Goal: Task Accomplishment & Management: Complete application form

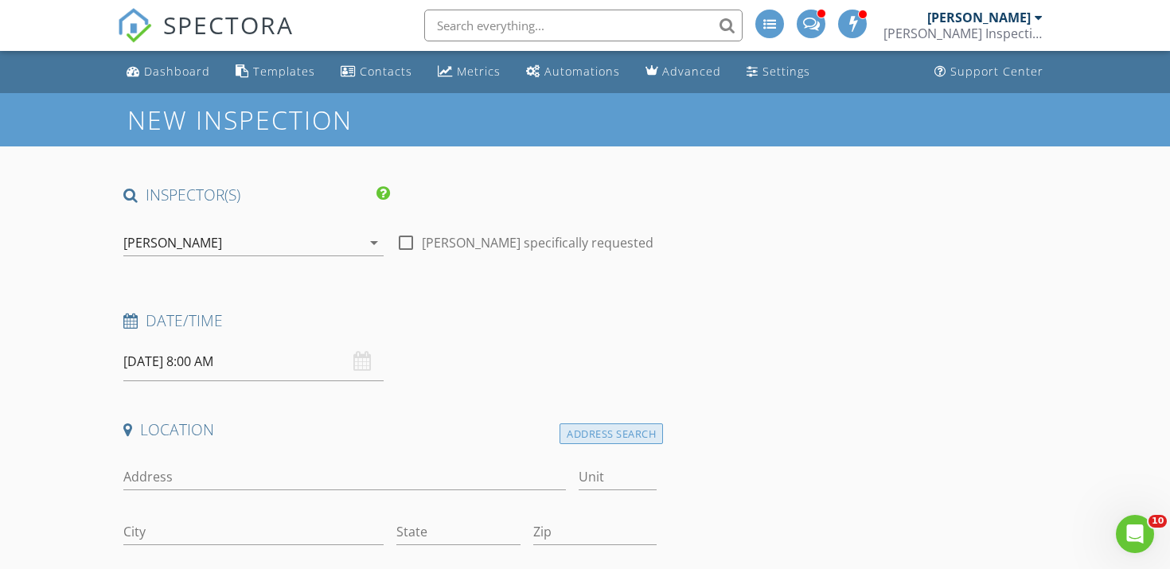
click at [572, 444] on div "Address Search" at bounding box center [610, 433] width 103 height 21
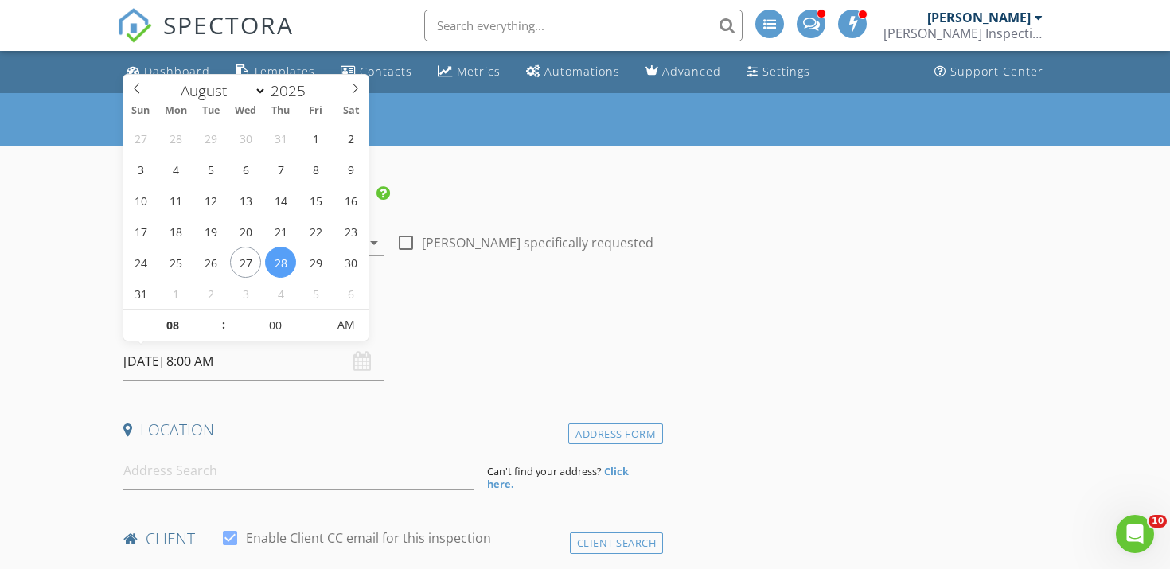
click at [211, 358] on input "08/28/2025 8:00 AM" at bounding box center [253, 361] width 260 height 39
click at [325, 275] on div "27 28 29 30 31 1 2 3 4 5 6 7 8 9 10 11 12 13 14 15 16 17 18 19 20 21 22 23 24 2…" at bounding box center [245, 216] width 245 height 186
type input "08/29/2025 8:00 AM"
type input "09"
type input "08/29/2025 9:00 AM"
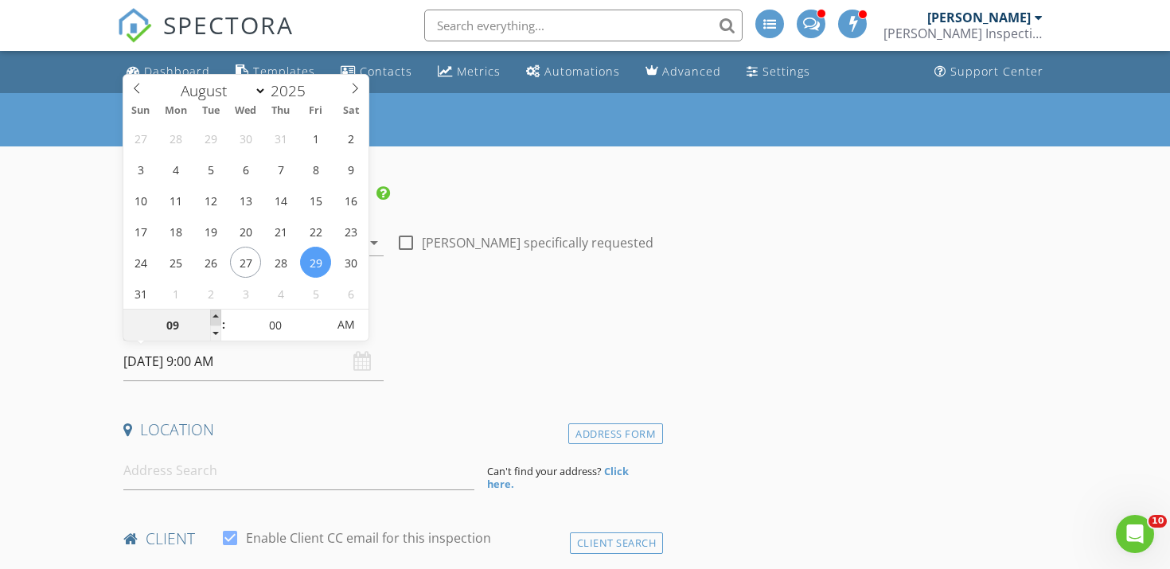
click at [216, 314] on span at bounding box center [215, 318] width 11 height 16
type input "10"
type input "08/29/2025 10:00 AM"
click at [216, 314] on span at bounding box center [215, 318] width 11 height 16
click at [275, 318] on input "00" at bounding box center [275, 326] width 98 height 32
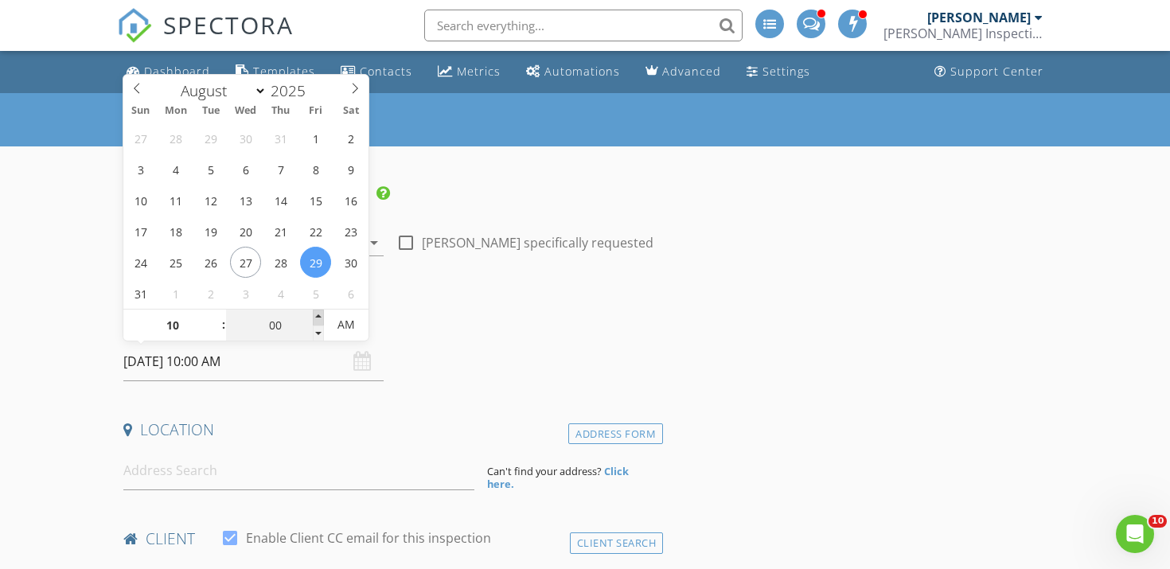
type input "05"
type input "08/29/2025 10:05 AM"
click at [318, 317] on span at bounding box center [318, 318] width 11 height 16
type input "10"
type input "08/29/2025 10:10 AM"
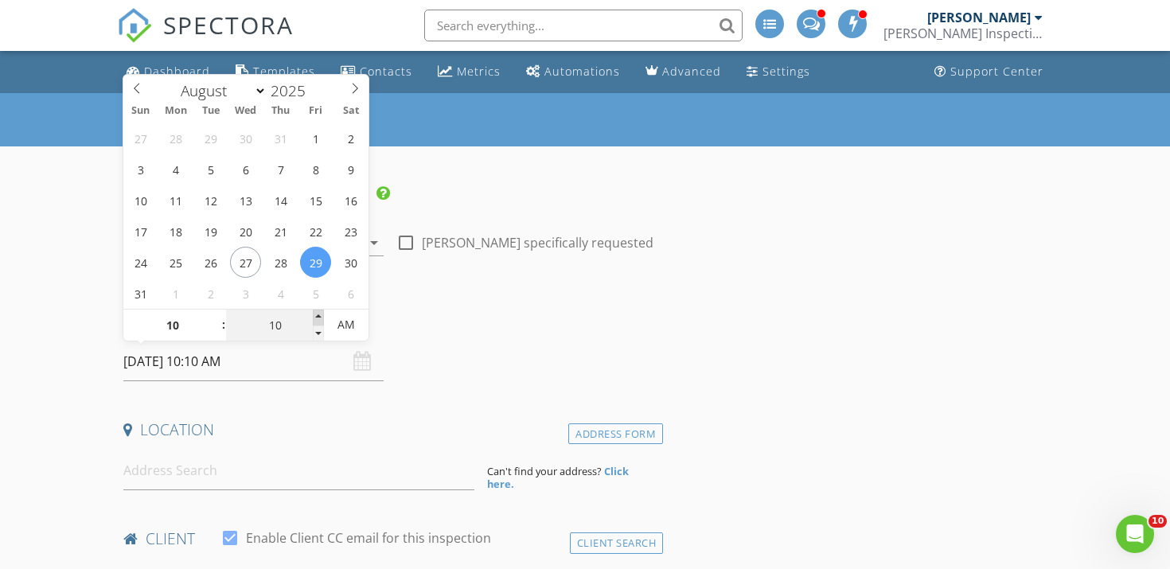
click at [318, 317] on span at bounding box center [318, 318] width 11 height 16
type input "15"
type input "08/29/2025 10:15 AM"
click at [318, 317] on span at bounding box center [318, 318] width 11 height 16
type input "20"
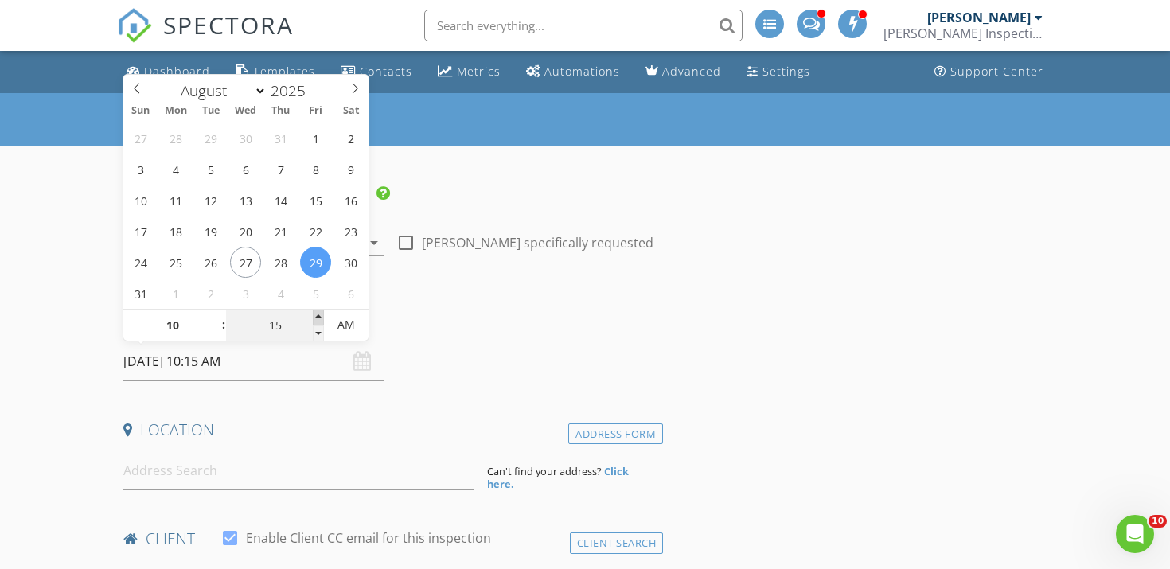
type input "08/29/2025 10:20 AM"
click at [318, 317] on span at bounding box center [318, 318] width 11 height 16
type input "25"
type input "08/29/2025 10:25 AM"
click at [318, 317] on span at bounding box center [318, 318] width 11 height 16
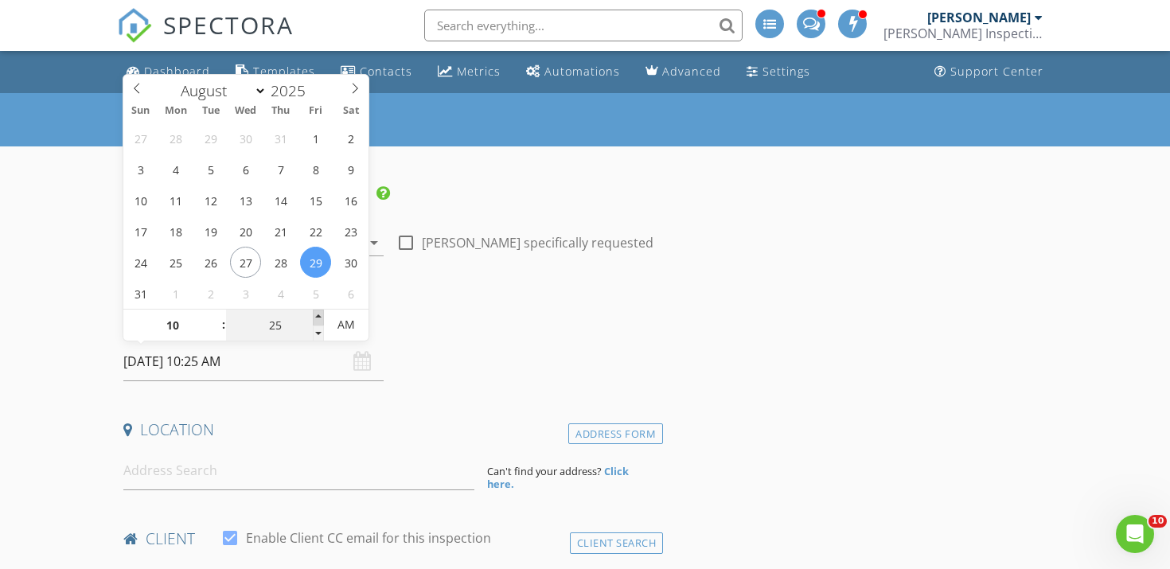
type input "30"
type input "08/29/2025 10:30 AM"
click at [318, 317] on span at bounding box center [318, 318] width 11 height 16
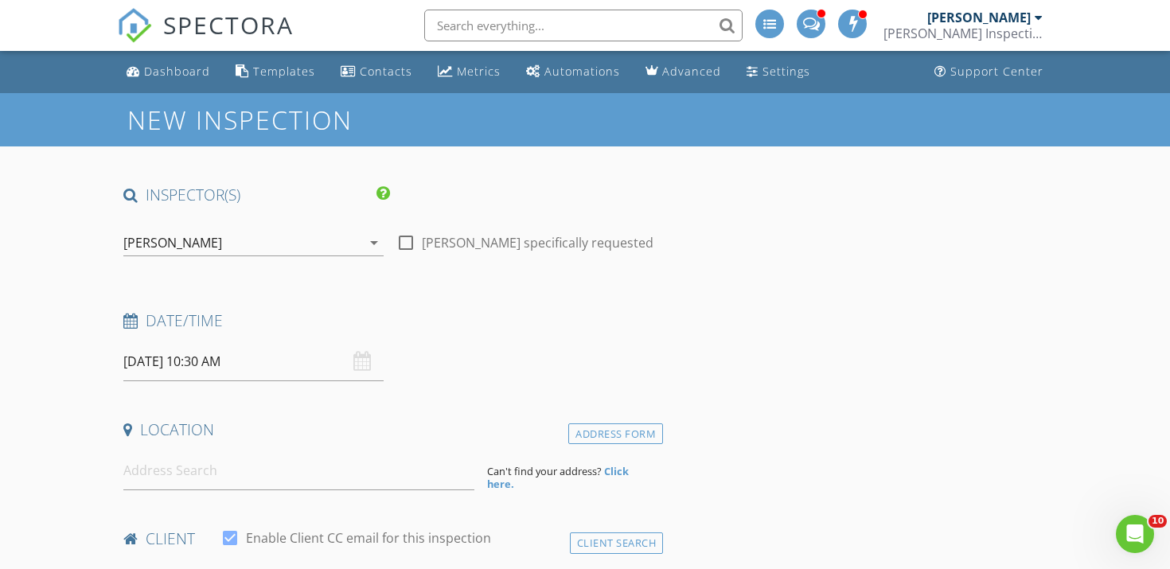
click at [144, 480] on input at bounding box center [298, 470] width 351 height 39
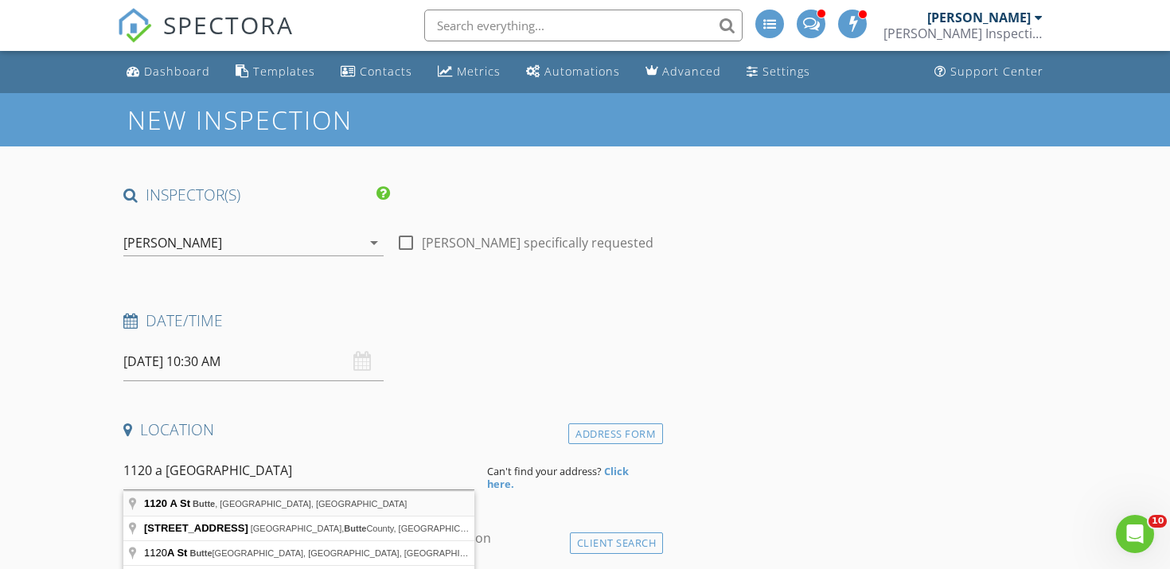
type input "1120 A St, Butte, MT, USA"
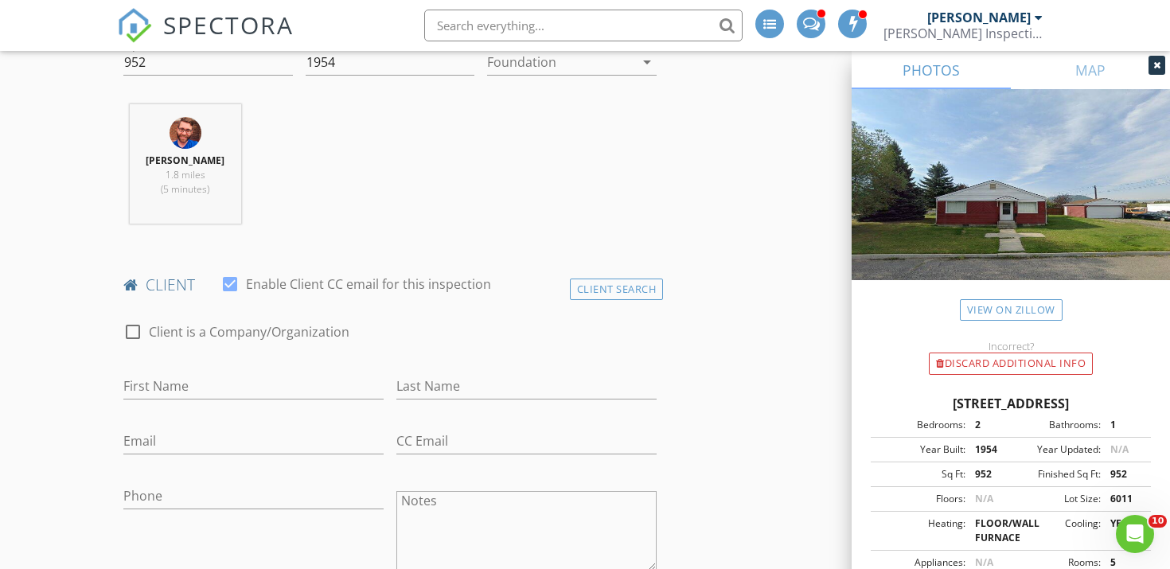
scroll to position [583, 0]
click at [162, 392] on input "First Name" at bounding box center [253, 383] width 260 height 26
type input "Neldon"
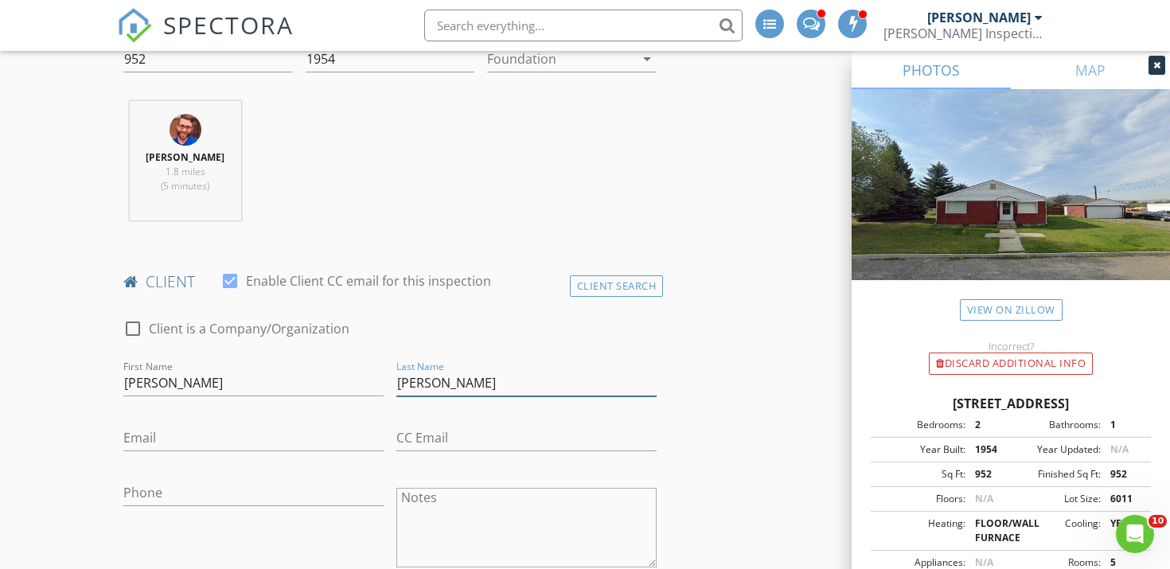
type input "Denison"
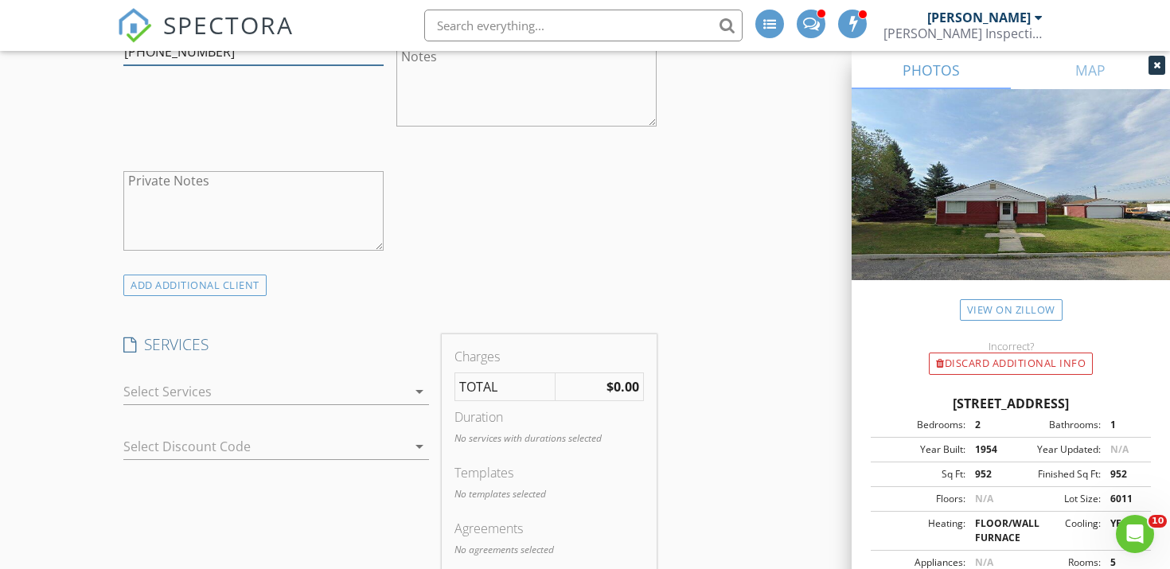
scroll to position [1103, 0]
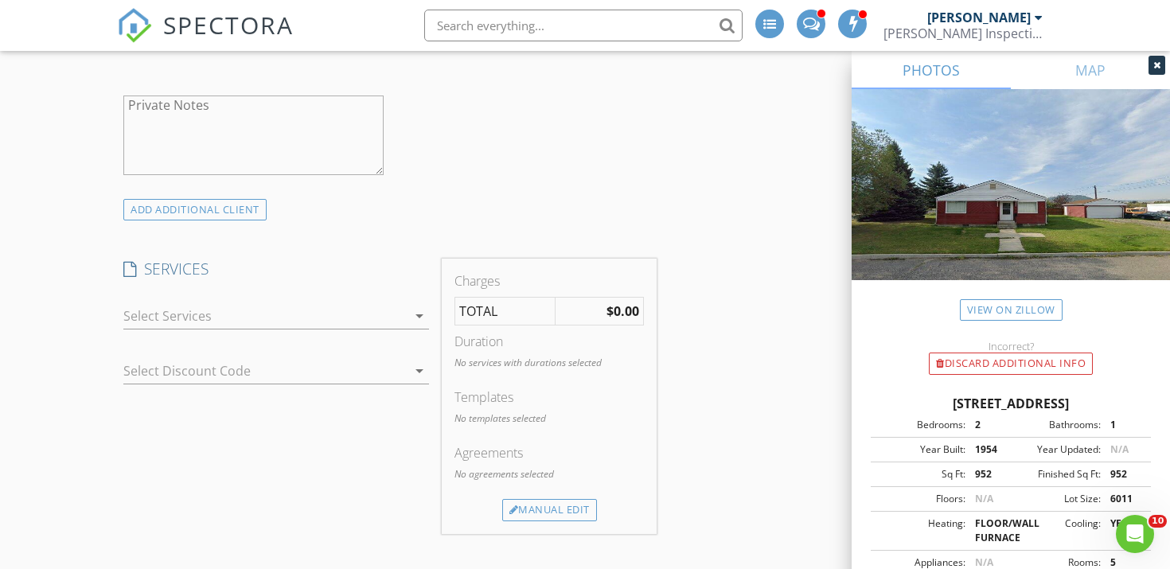
type input "406-422-8051"
click at [169, 320] on div at bounding box center [264, 315] width 283 height 25
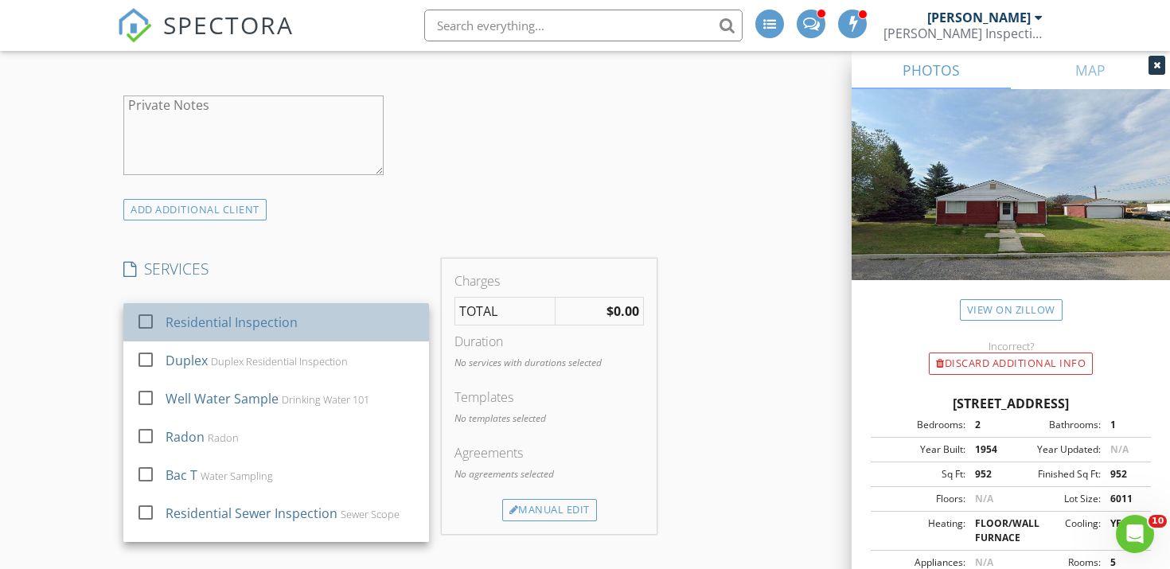
click at [169, 327] on div "Residential Inspection" at bounding box center [232, 322] width 132 height 19
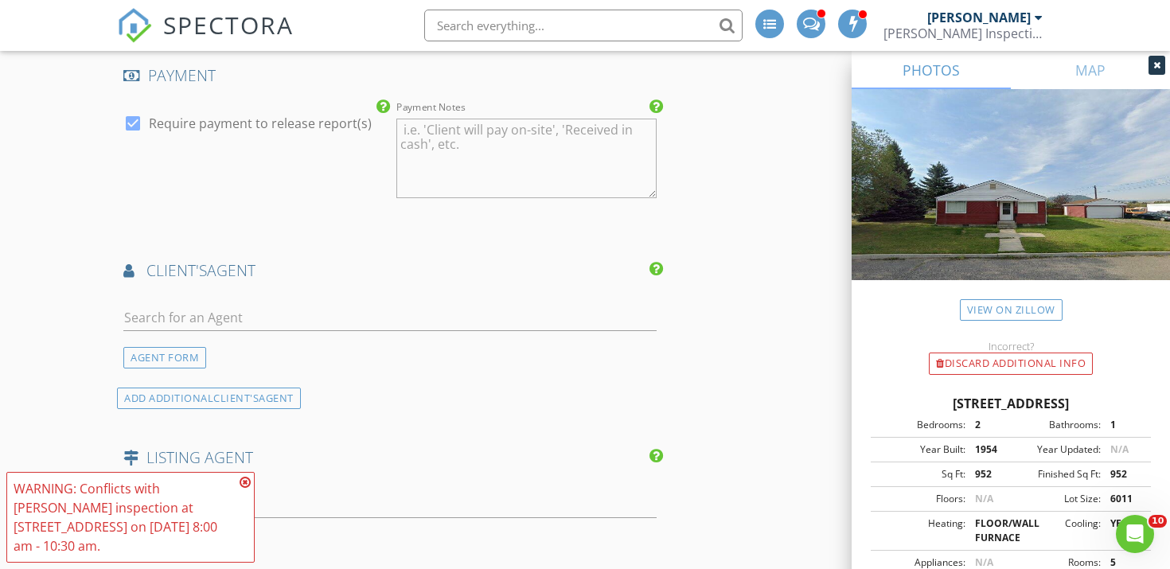
scroll to position [1769, 0]
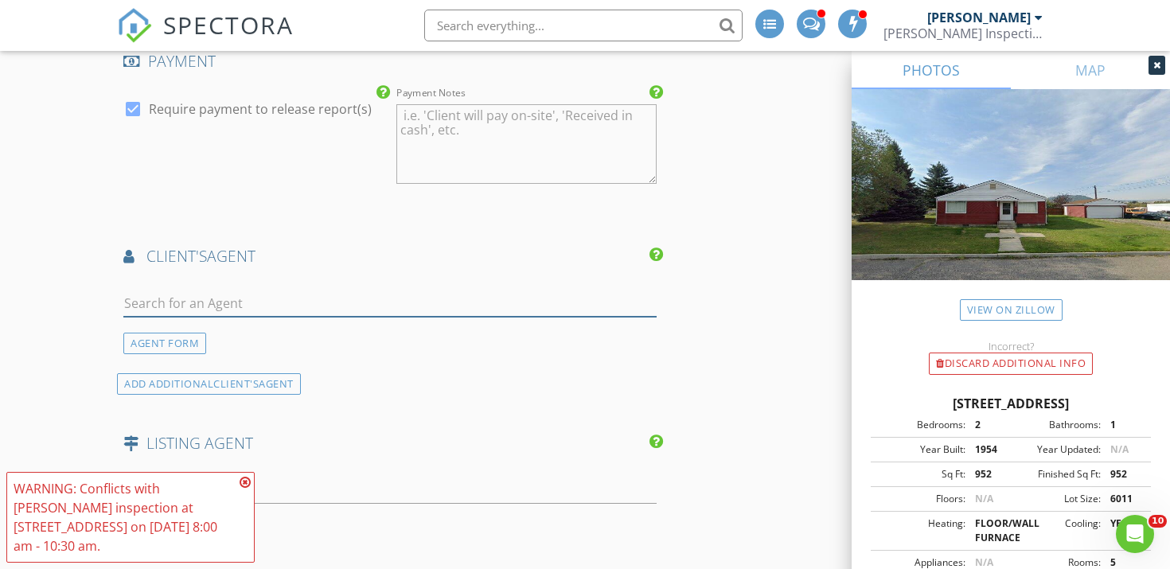
click at [176, 302] on input "text" at bounding box center [389, 303] width 533 height 26
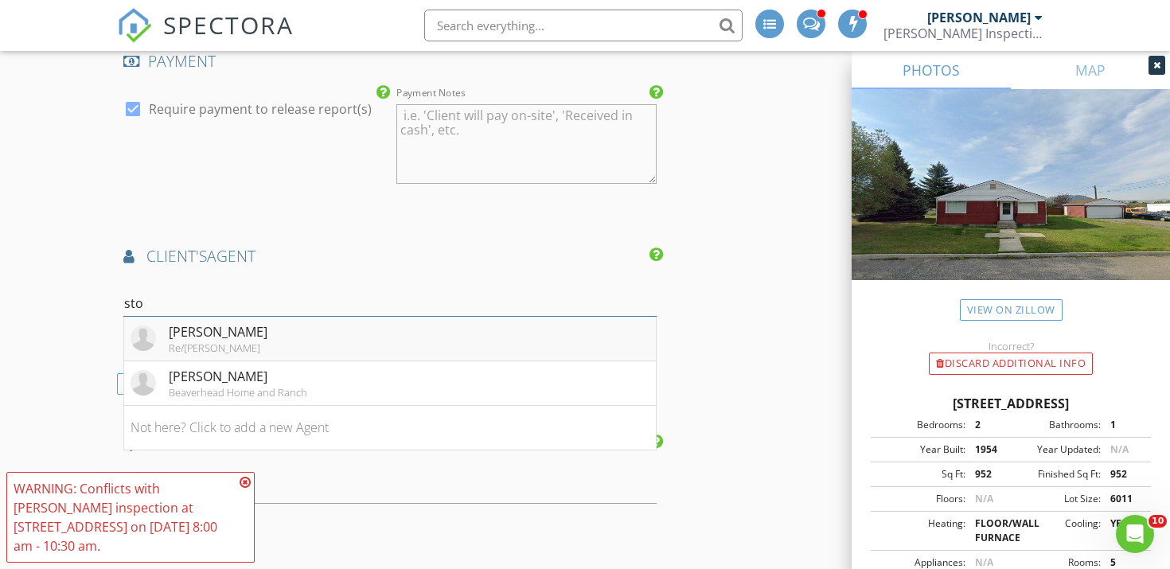
type input "sto"
click at [189, 339] on div "Matt Stout" at bounding box center [218, 331] width 99 height 19
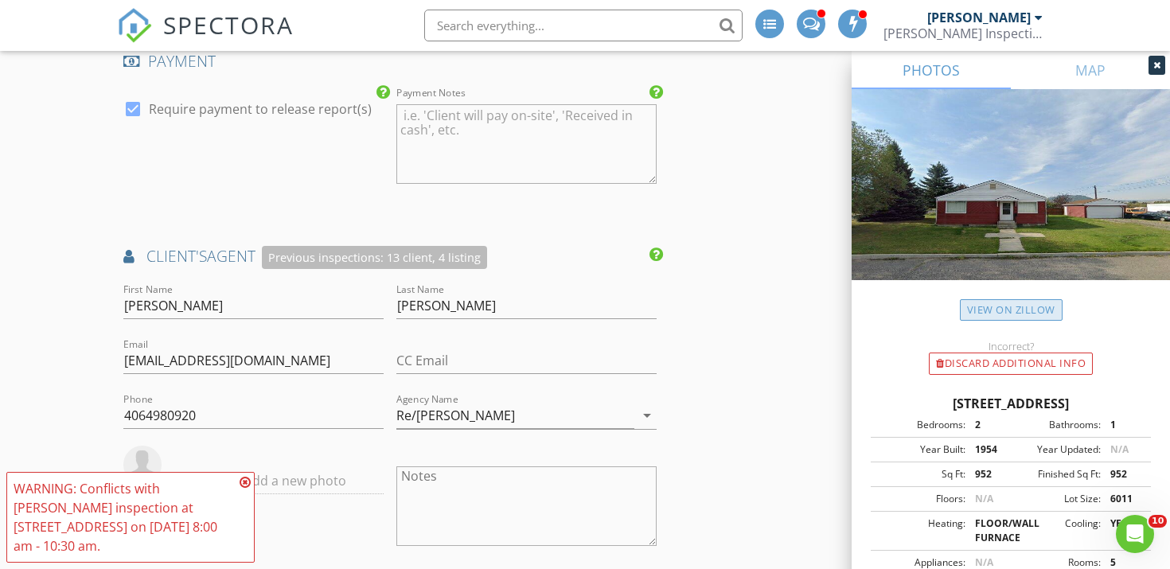
click at [992, 307] on link "View on Zillow" at bounding box center [1011, 309] width 103 height 21
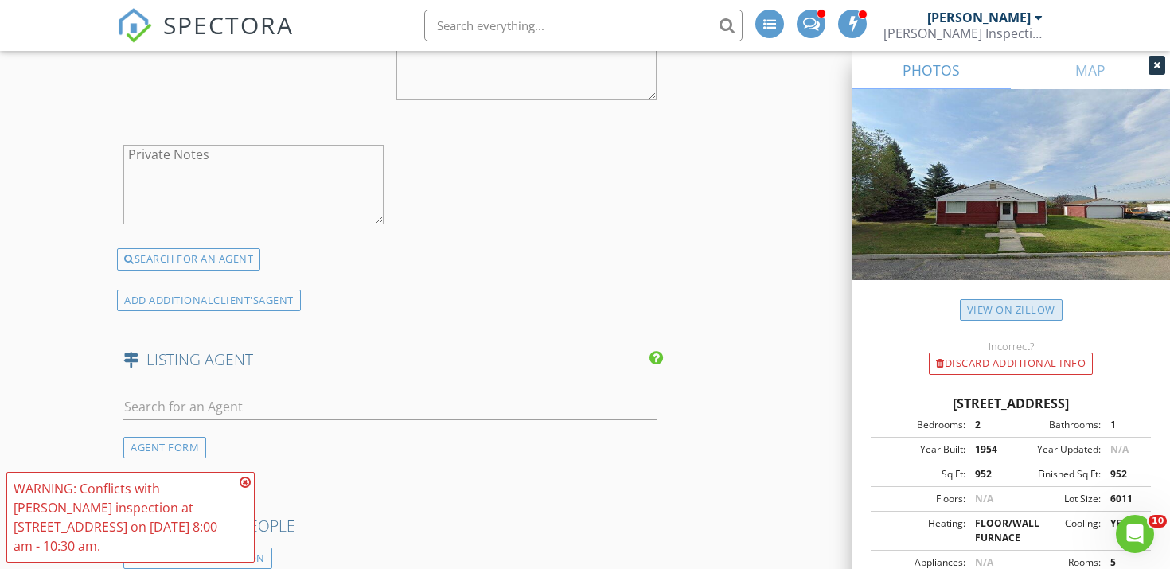
scroll to position [2216, 0]
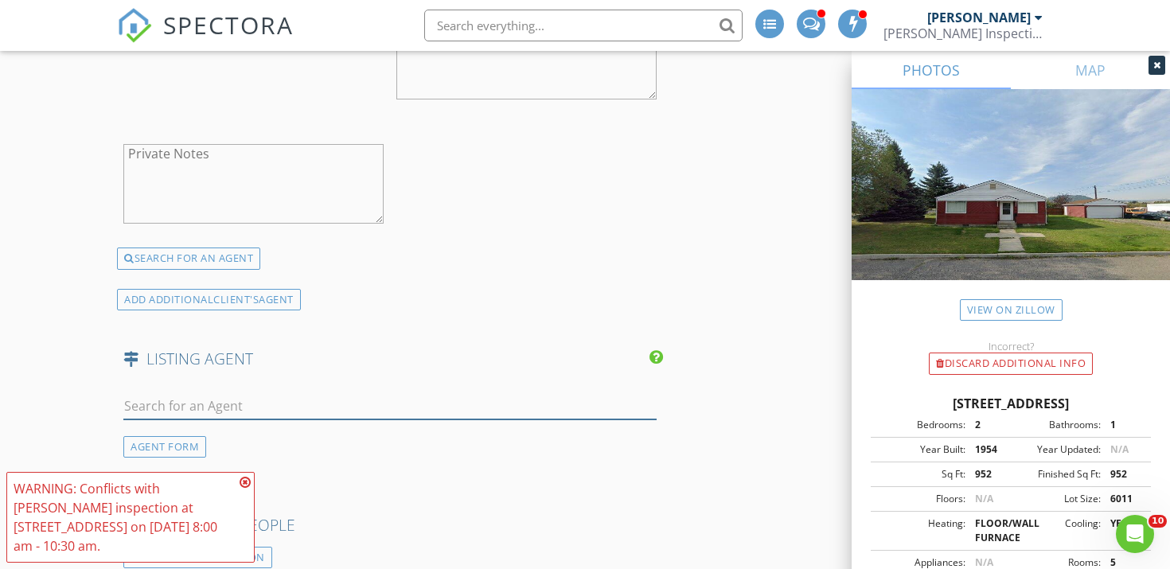
click at [255, 411] on input "text" at bounding box center [389, 406] width 533 height 26
type input "dorr"
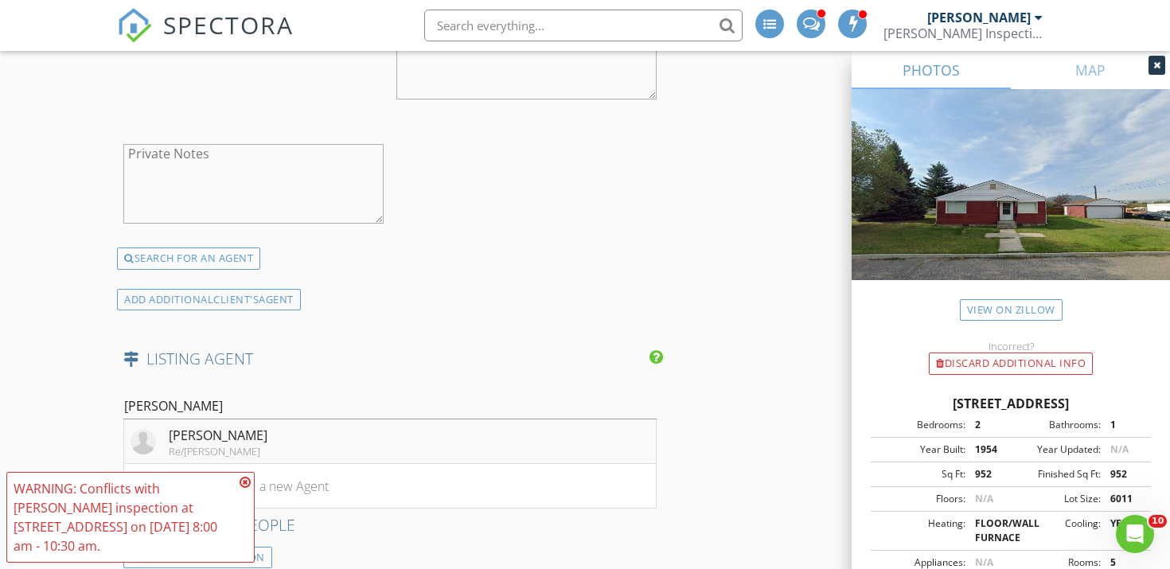
click at [173, 445] on div "Re/Max Premier" at bounding box center [218, 451] width 99 height 13
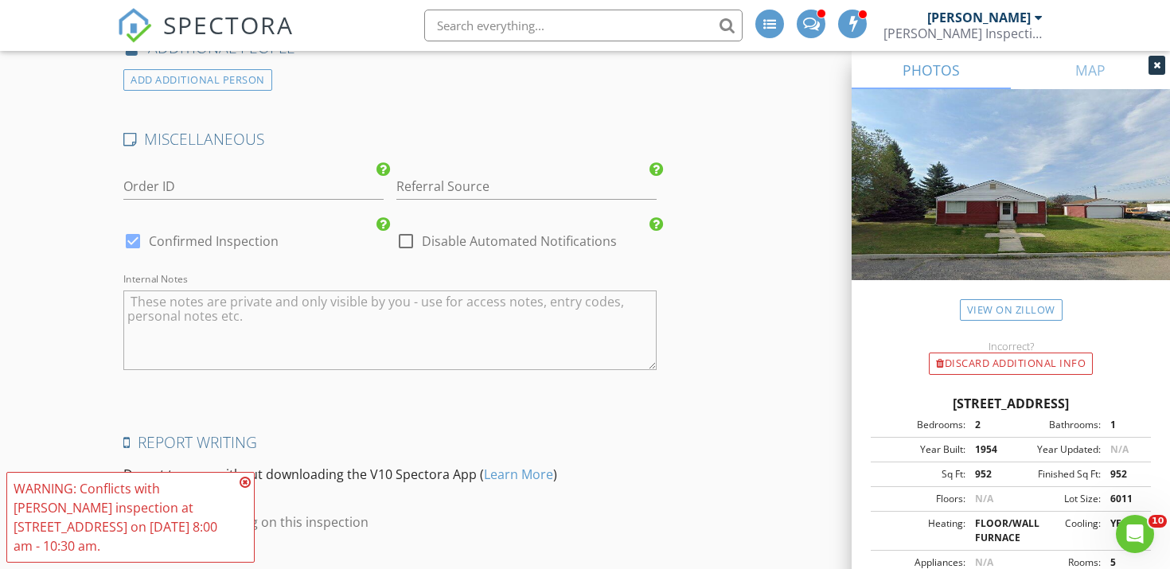
scroll to position [3187, 0]
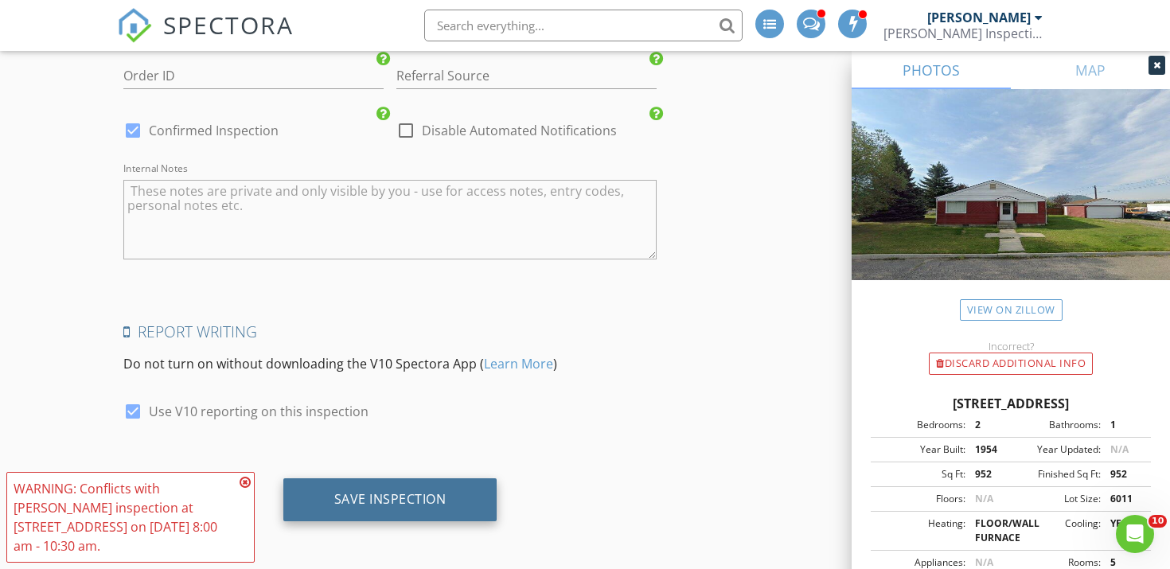
click at [385, 499] on div "Save Inspection" at bounding box center [390, 499] width 112 height 16
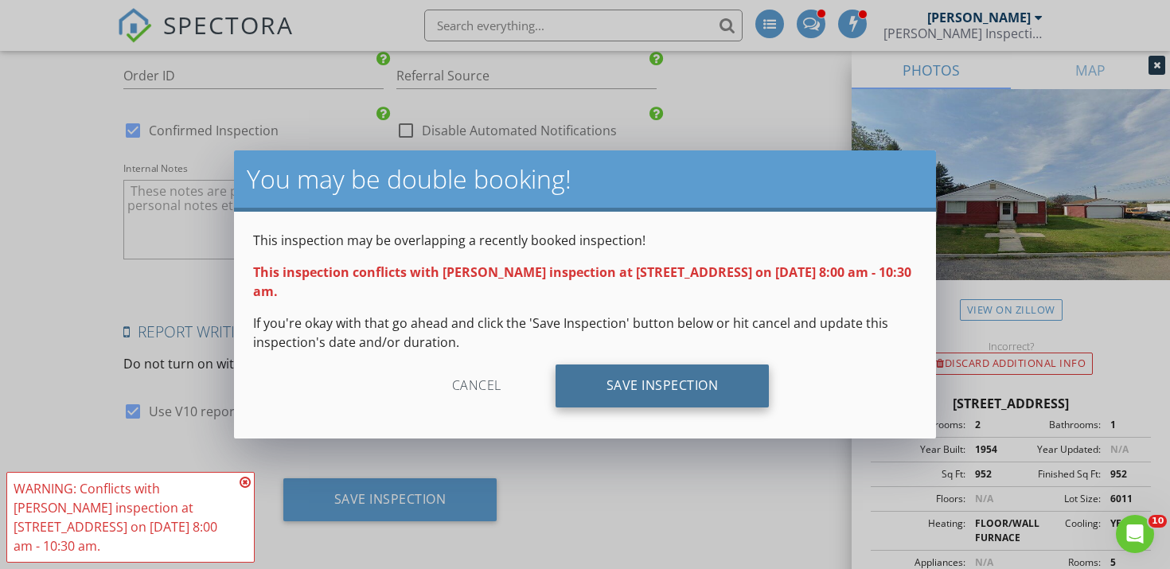
click at [633, 364] on div "Save Inspection" at bounding box center [662, 385] width 214 height 43
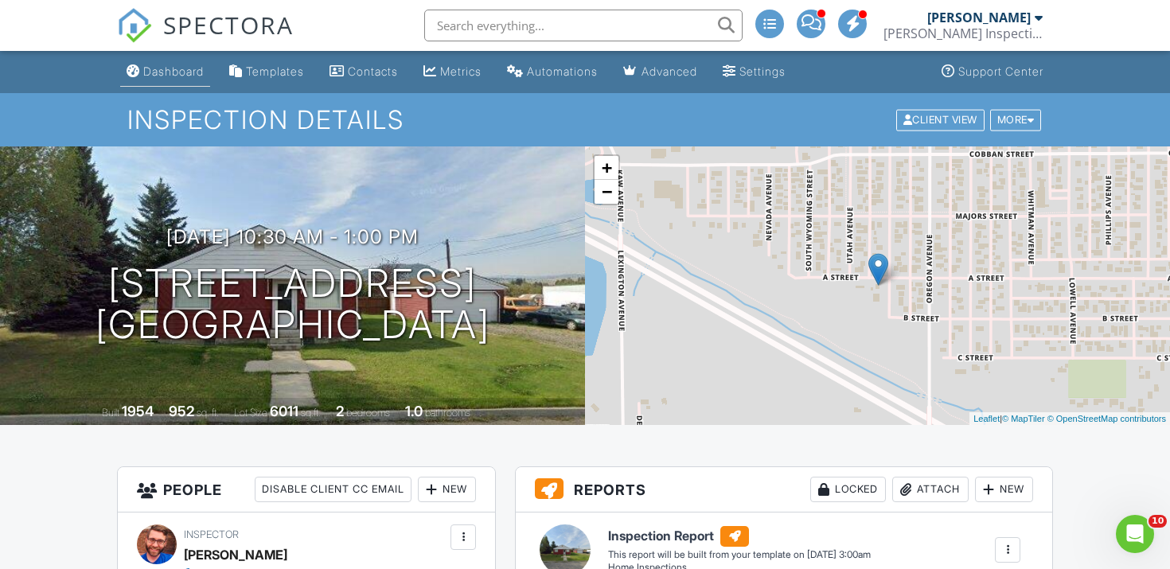
click at [154, 82] on link "Dashboard" at bounding box center [165, 71] width 90 height 29
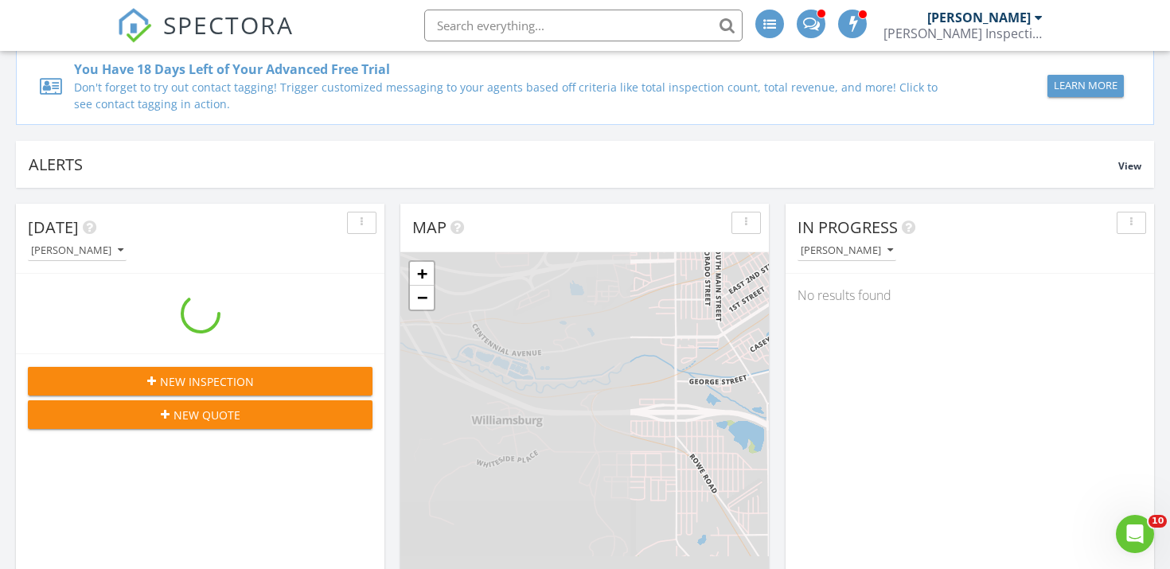
scroll to position [115, 0]
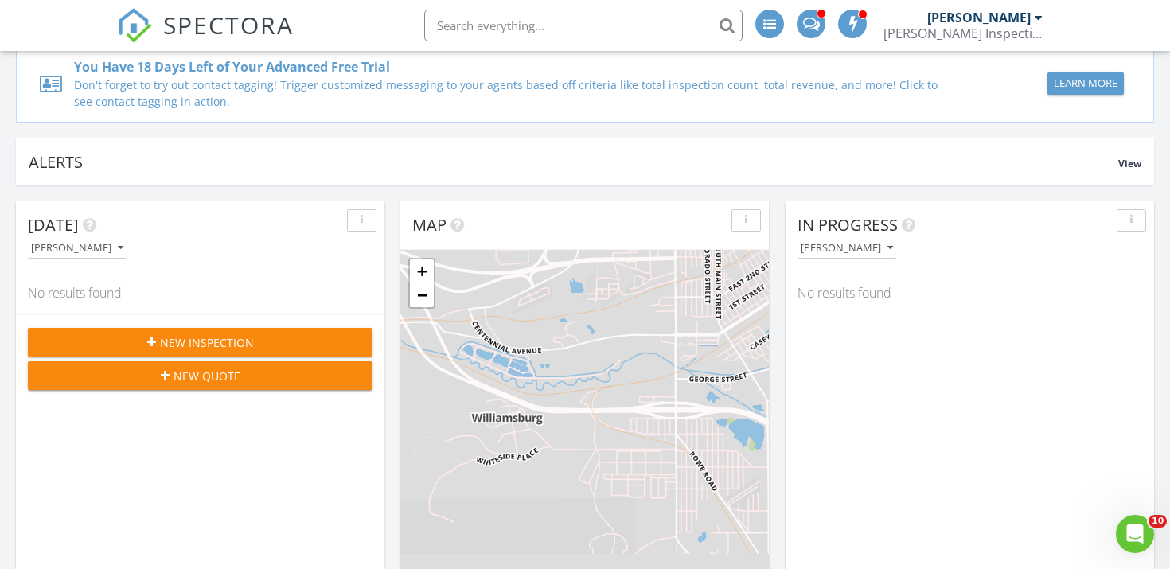
click at [190, 342] on span "New Inspection" at bounding box center [207, 342] width 94 height 17
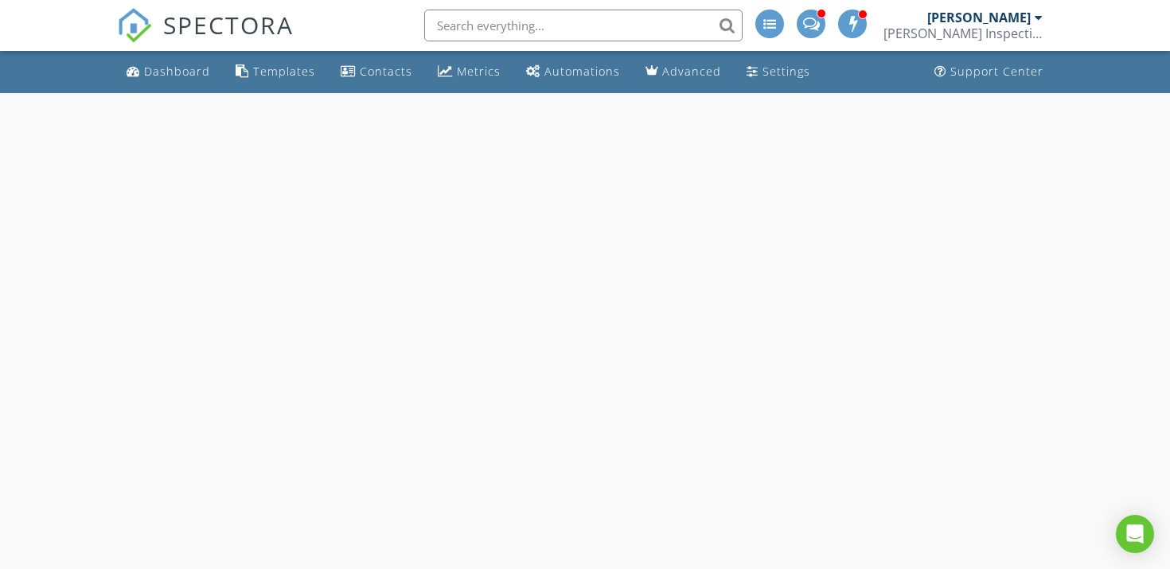
select select "7"
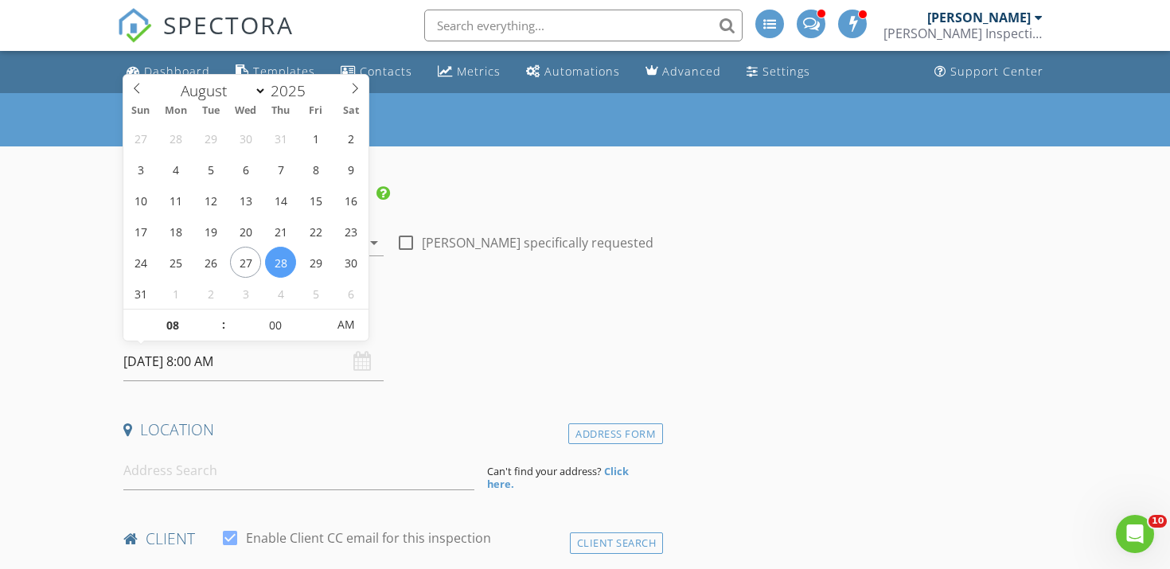
click at [224, 361] on input "[DATE] 8:00 AM" at bounding box center [253, 361] width 260 height 39
type input "[DATE] 8:00 AM"
type input "09"
type input "08/29/2025 9:00 AM"
click at [215, 314] on span at bounding box center [215, 318] width 11 height 16
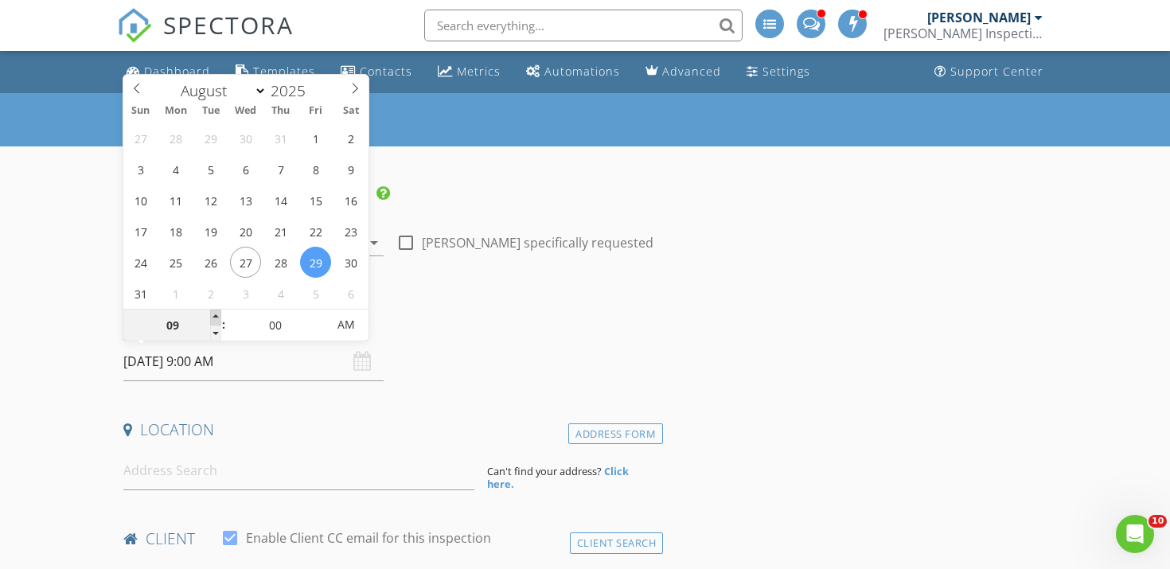
type input "10"
type input "08/29/2025 10:00 AM"
click at [215, 314] on span at bounding box center [215, 318] width 11 height 16
type input "11"
type input "08/29/2025 11:00 AM"
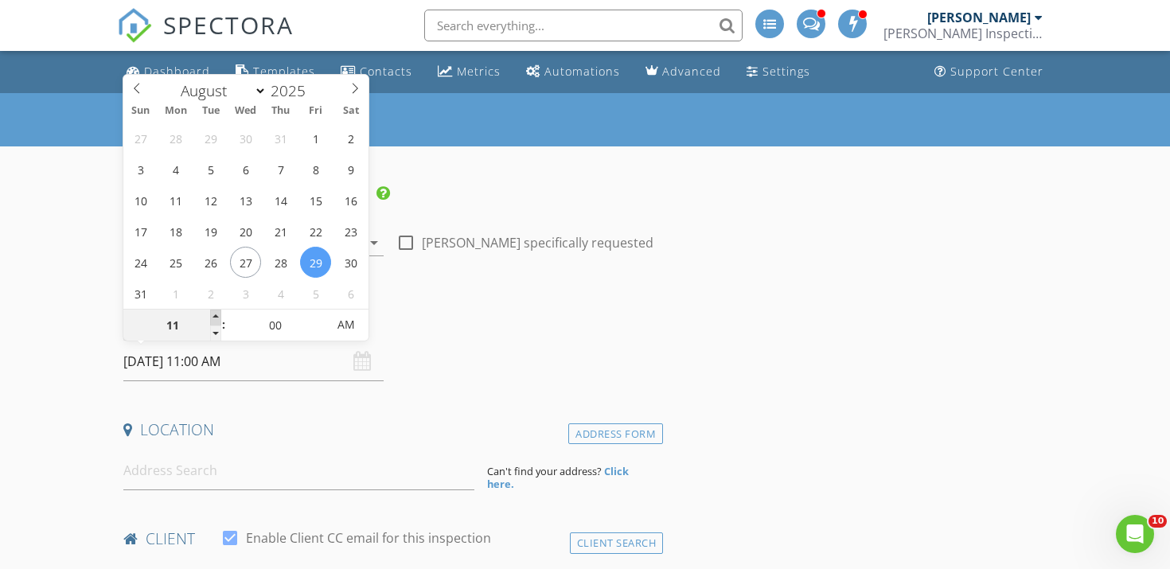
click at [215, 314] on span at bounding box center [215, 318] width 11 height 16
type input "12"
type input "08/29/2025 12:00 PM"
click at [215, 314] on span at bounding box center [215, 318] width 11 height 16
type input "01"
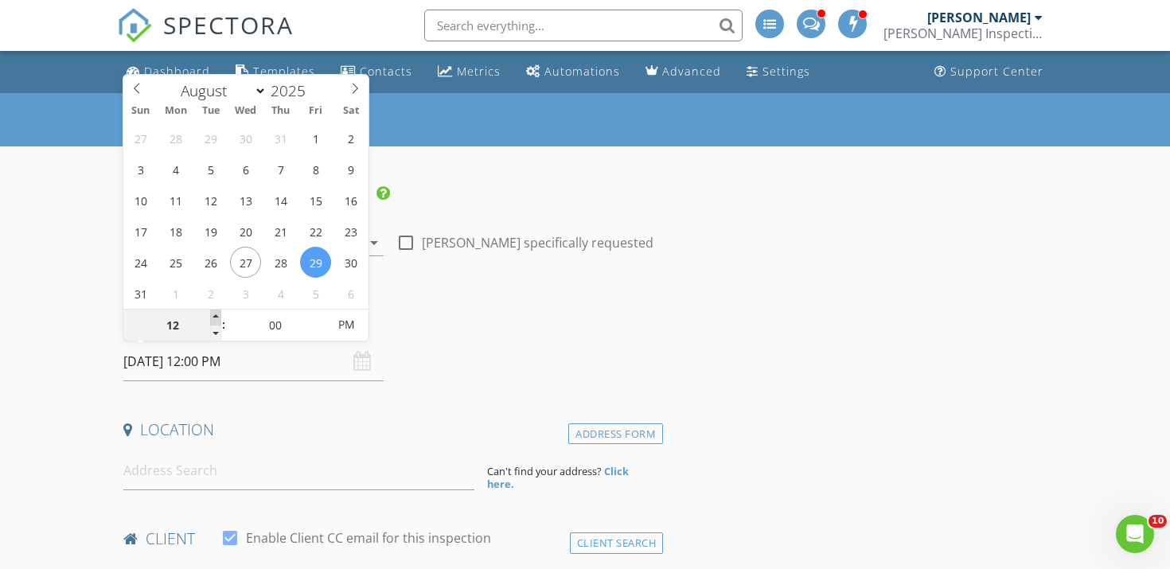
type input "08/29/2025 1:00 PM"
click at [215, 314] on span at bounding box center [215, 318] width 11 height 16
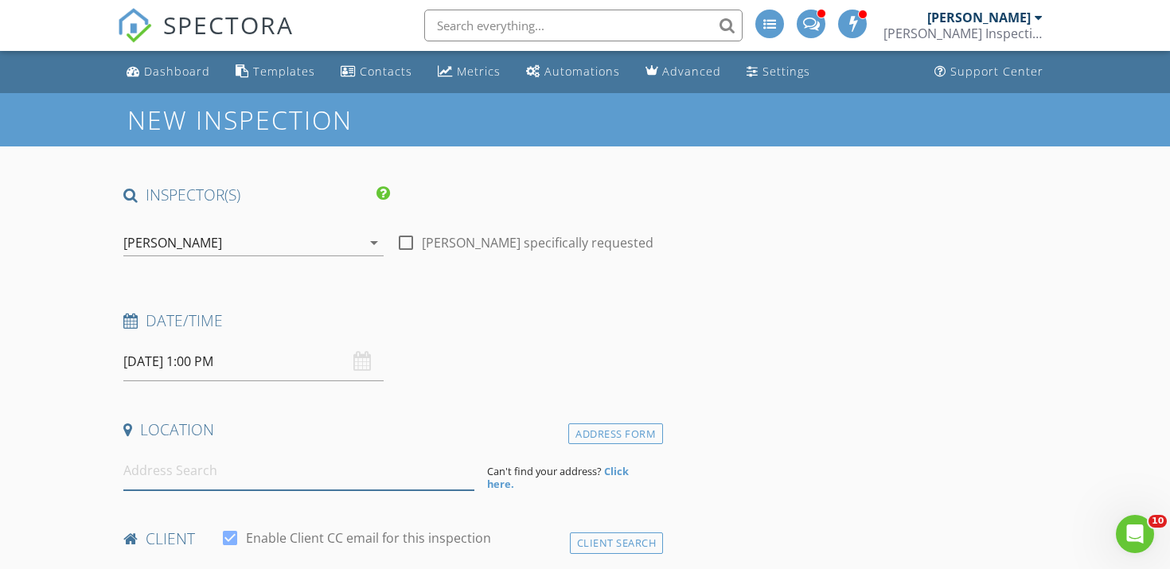
click at [162, 479] on input at bounding box center [298, 470] width 351 height 39
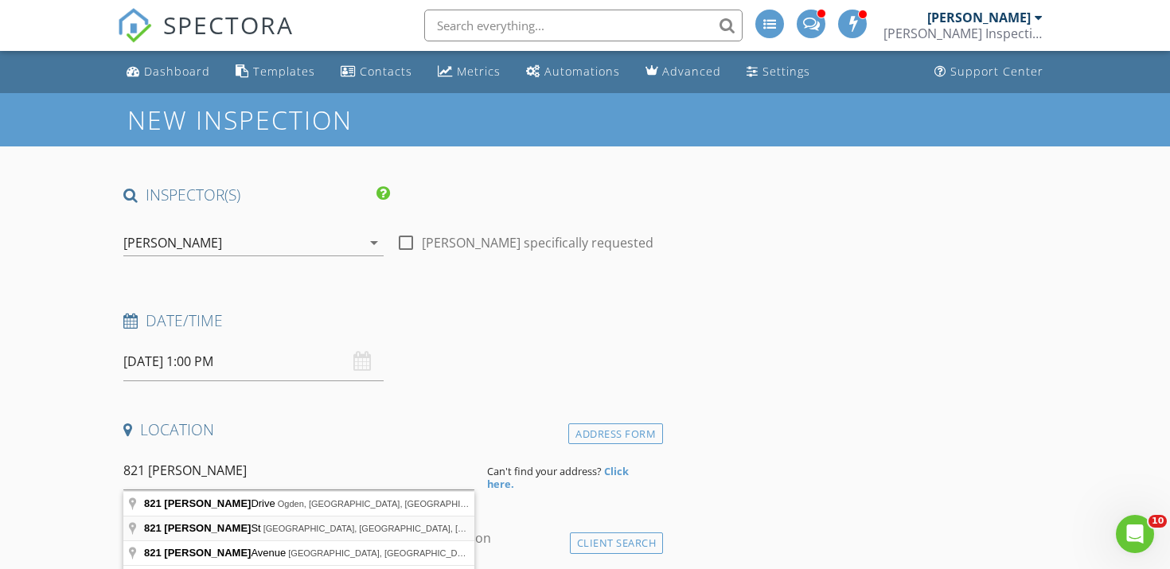
type input "821 Carter St, Deer Lodge, MT, USA"
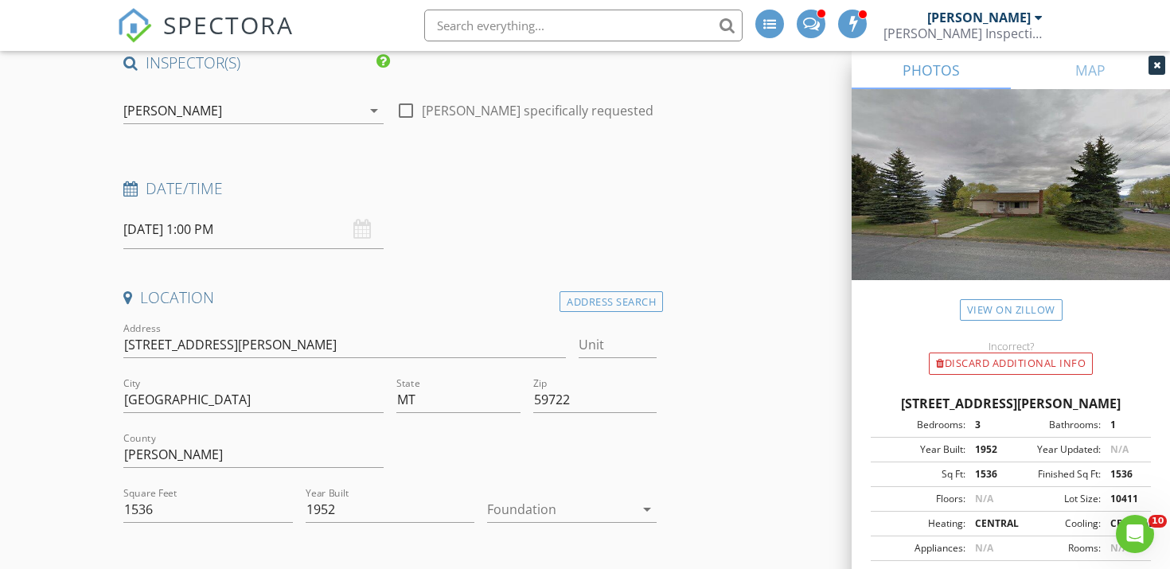
scroll to position [142, 0]
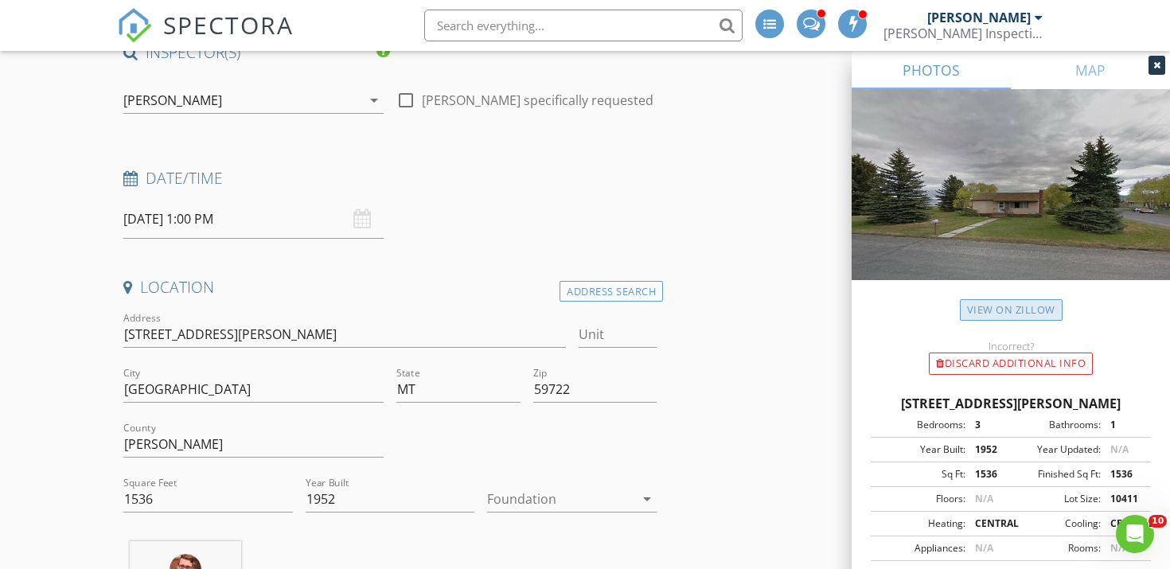
click at [1011, 310] on link "View on Zillow" at bounding box center [1011, 309] width 103 height 21
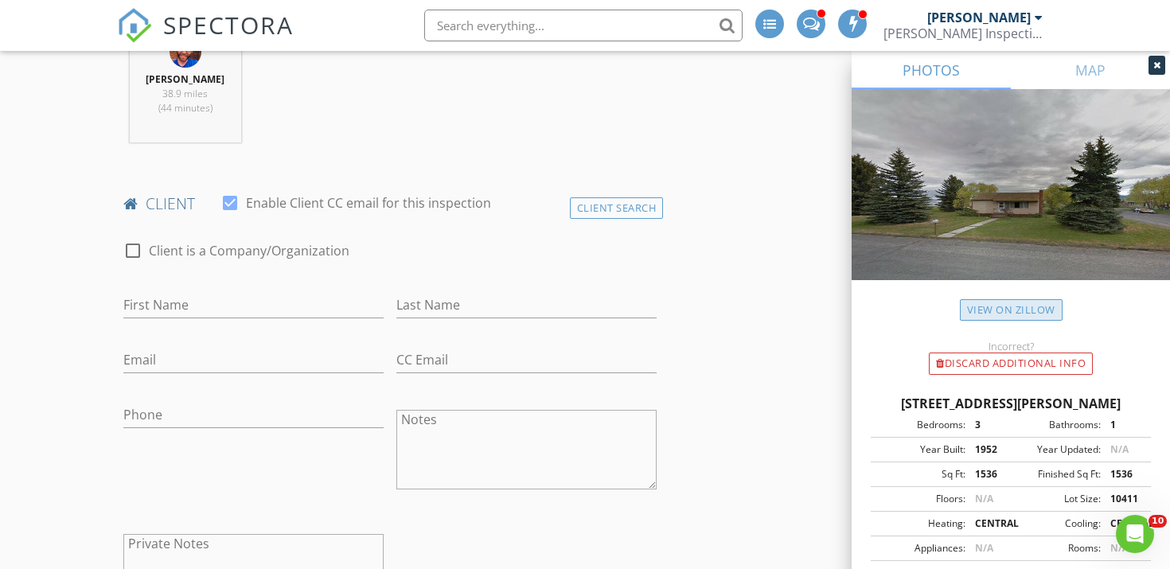
scroll to position [664, 0]
click at [333, 302] on input "First Name" at bounding box center [253, 302] width 260 height 26
type input "Jaycen"
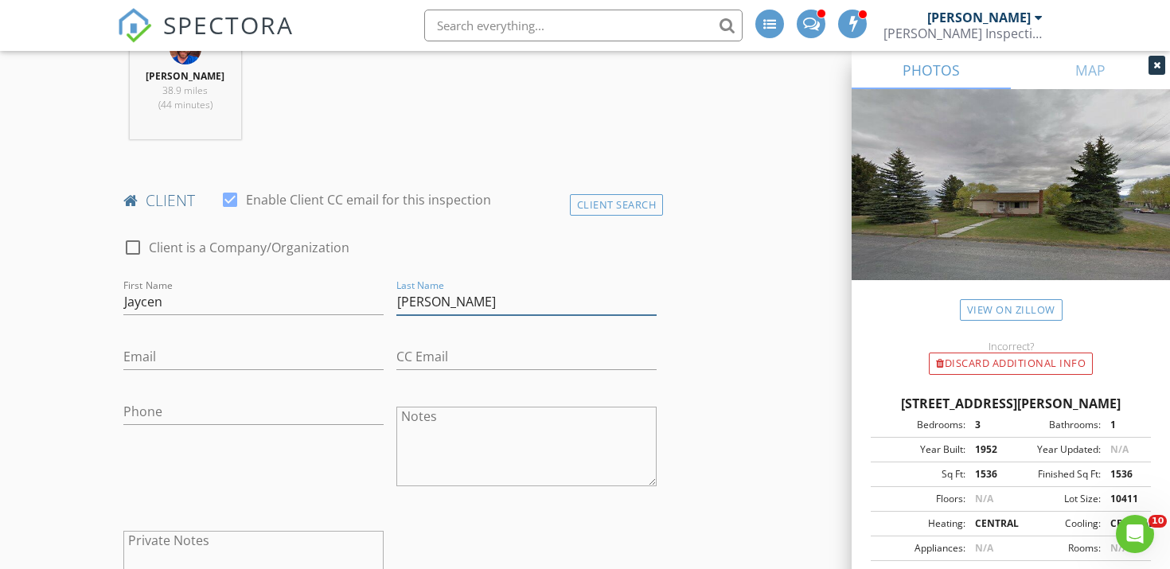
type input "Paul"
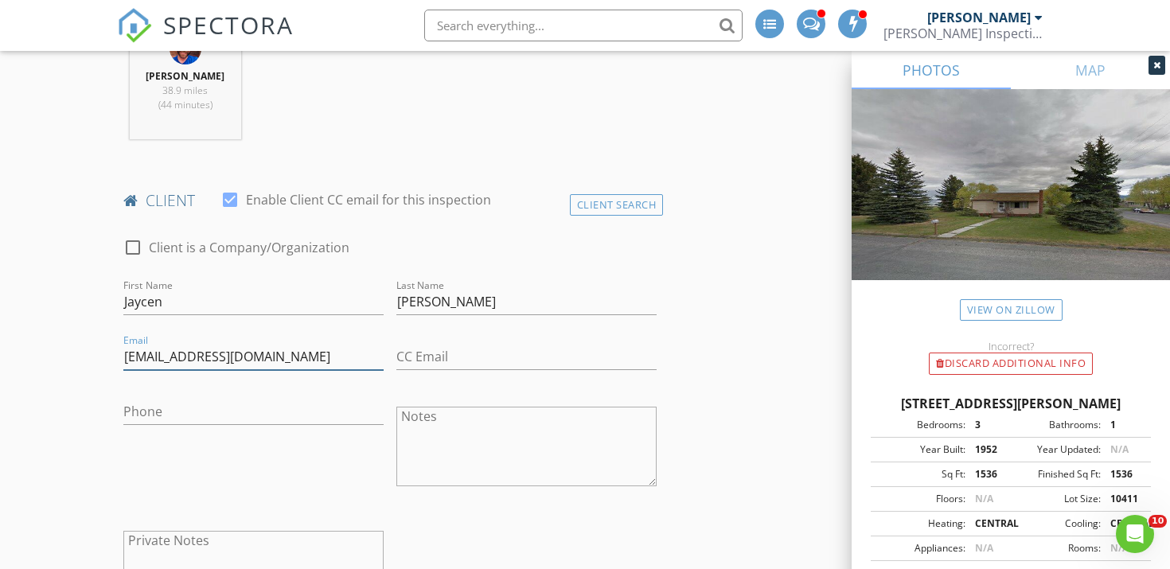
type input "jaycenpaul150@gmail.com"
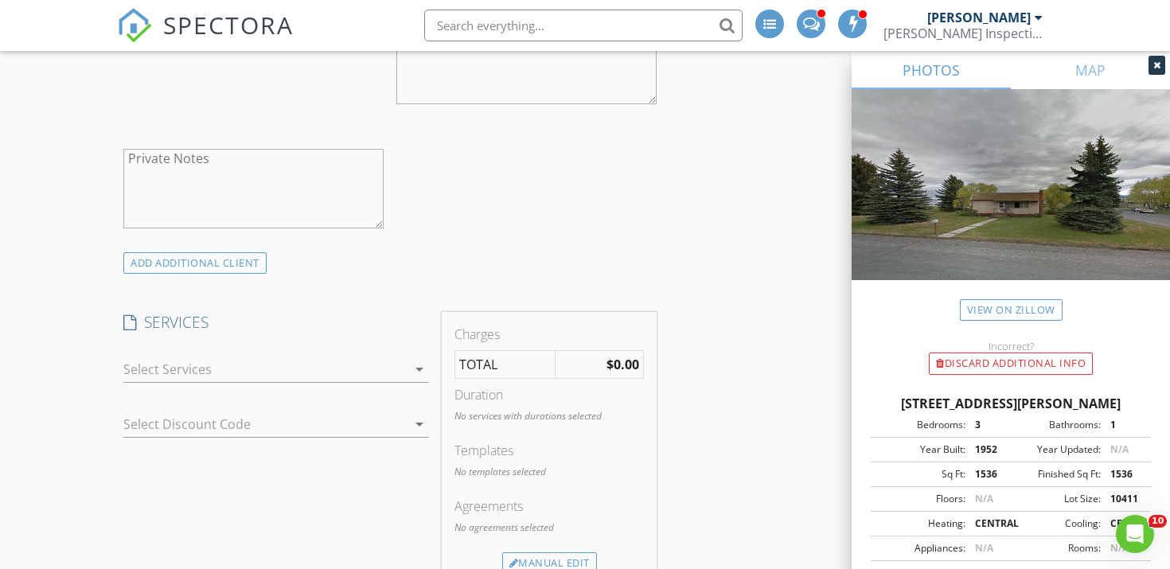
scroll to position [1065, 0]
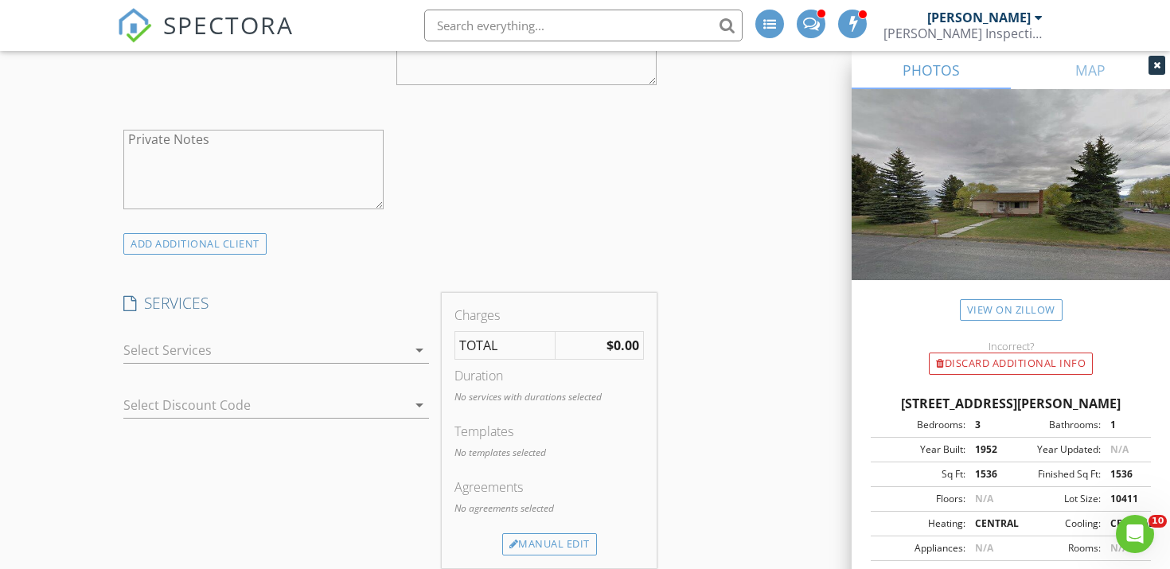
type input "406-438-6189"
click at [142, 354] on div at bounding box center [264, 349] width 283 height 25
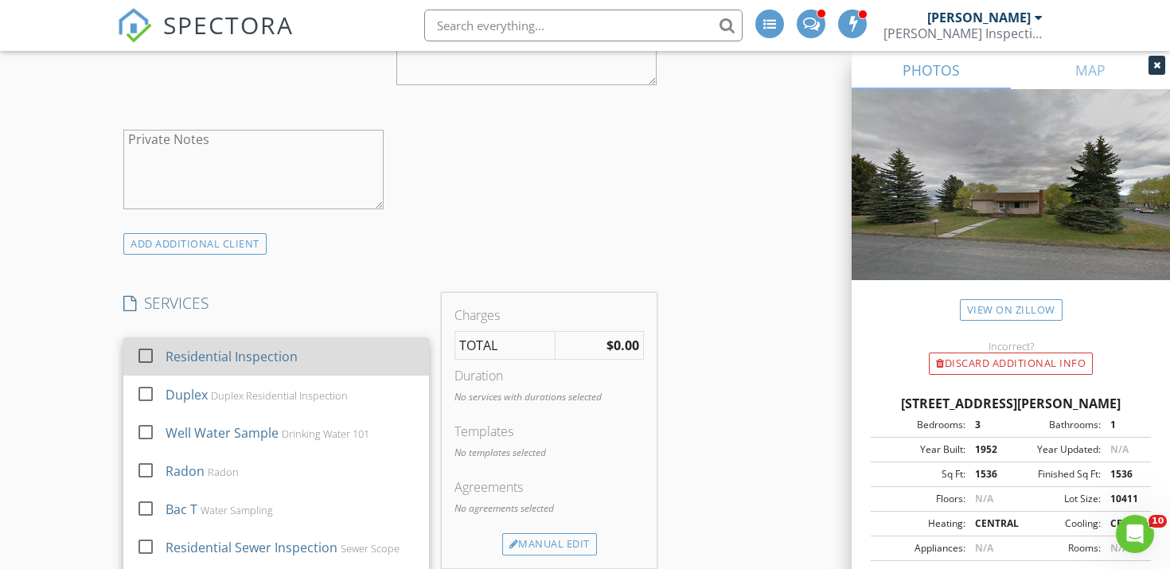
click at [150, 359] on div at bounding box center [145, 355] width 27 height 27
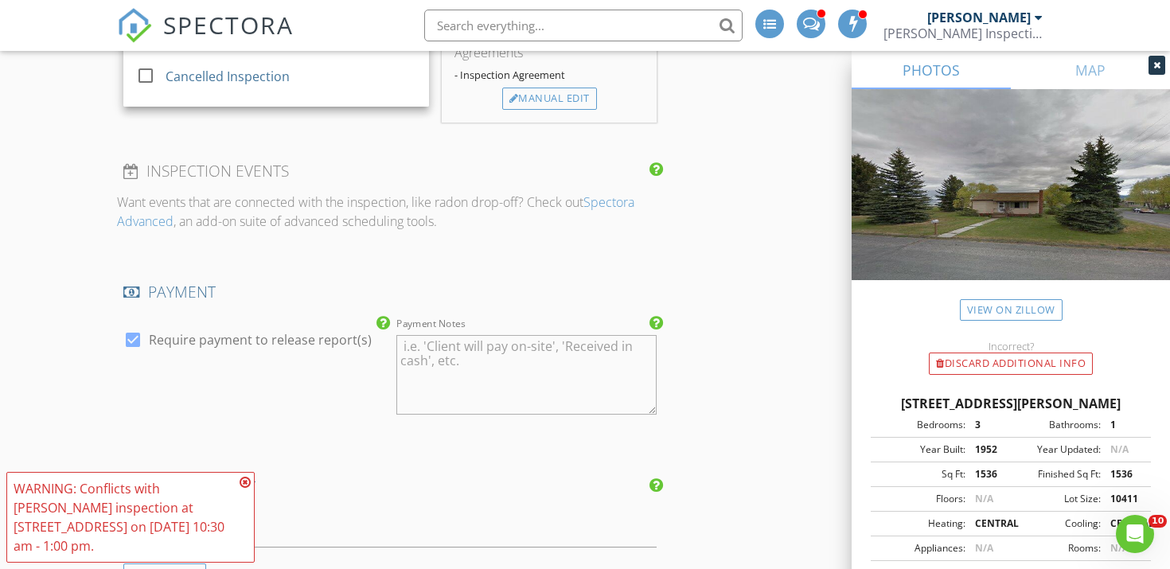
scroll to position [1536, 0]
click at [205, 415] on div "check_box Require payment to release report(s)" at bounding box center [253, 375] width 273 height 124
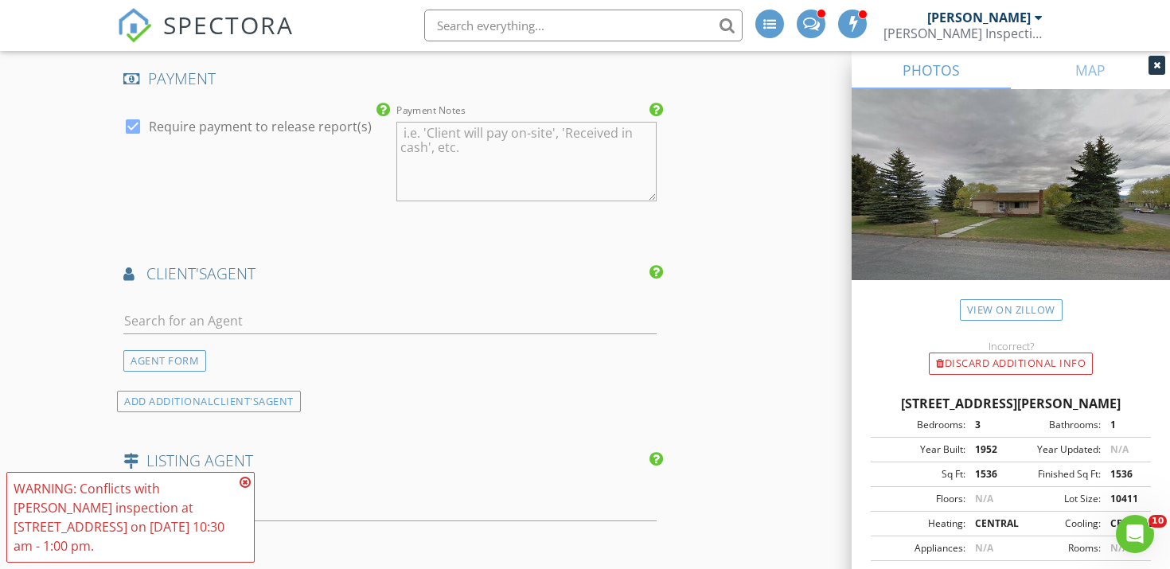
scroll to position [1749, 0]
click at [188, 321] on input "text" at bounding box center [389, 319] width 533 height 26
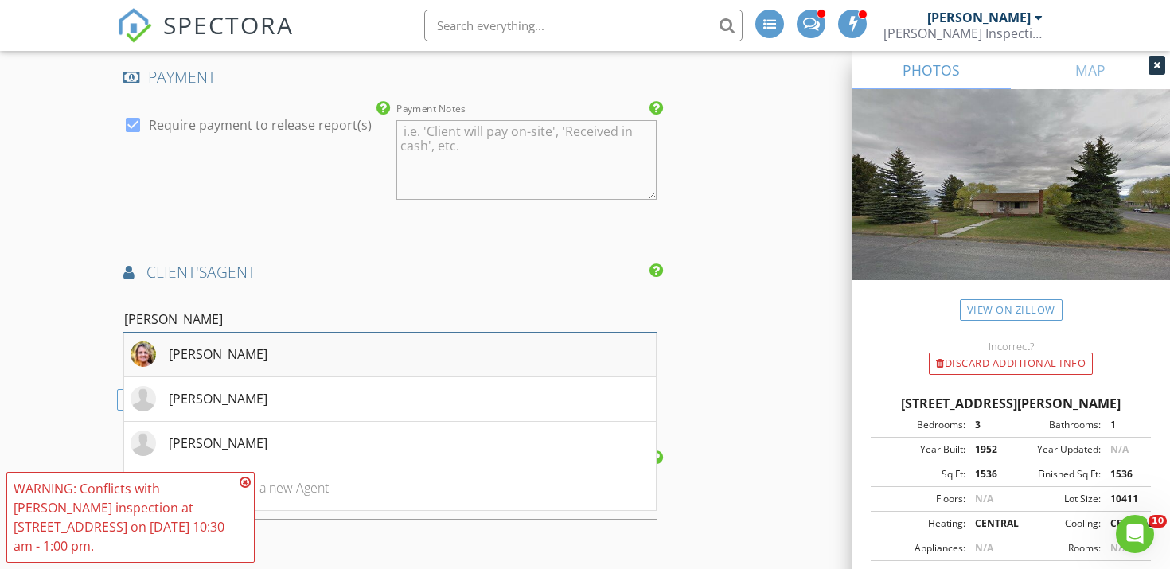
type input "carr"
click at [220, 349] on div "Carrie Lease" at bounding box center [218, 354] width 99 height 19
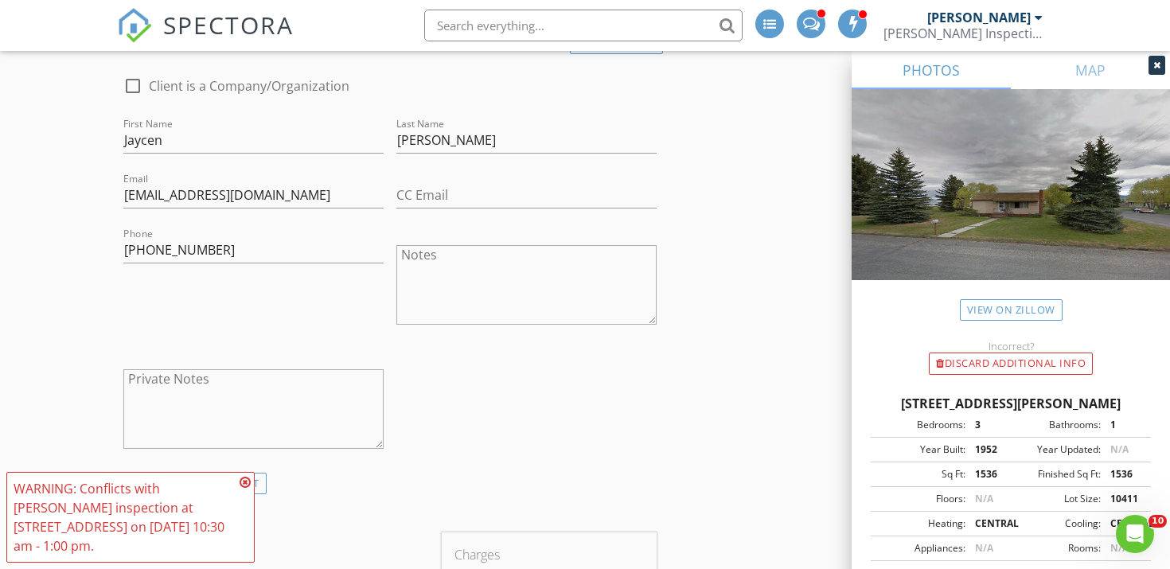
scroll to position [824, 0]
click at [318, 427] on textarea "Private Notes" at bounding box center [253, 410] width 260 height 80
type textarea "1983"
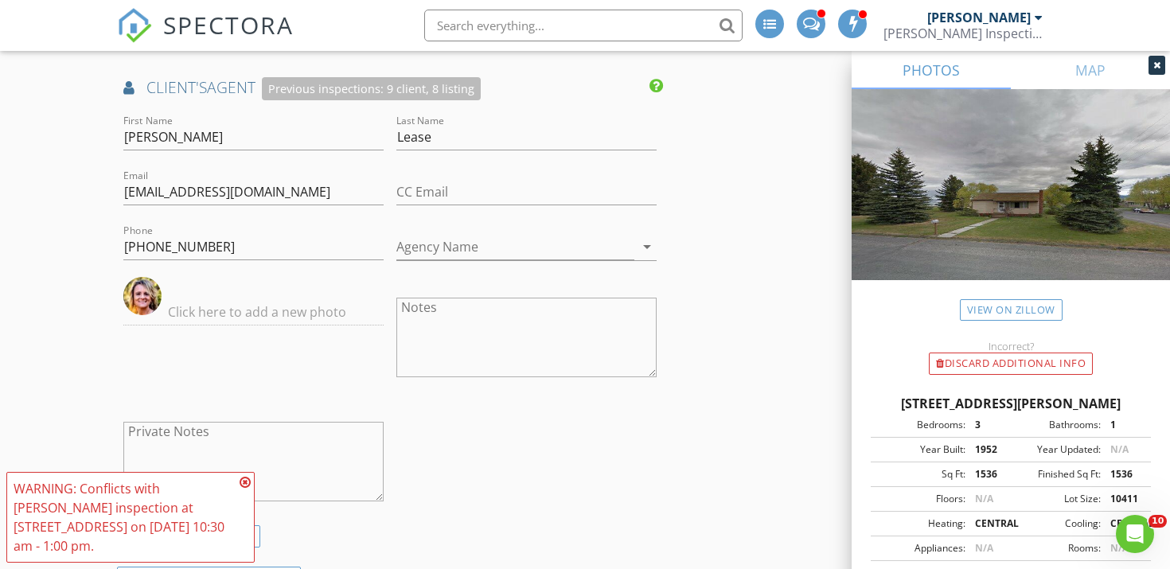
scroll to position [2801, 0]
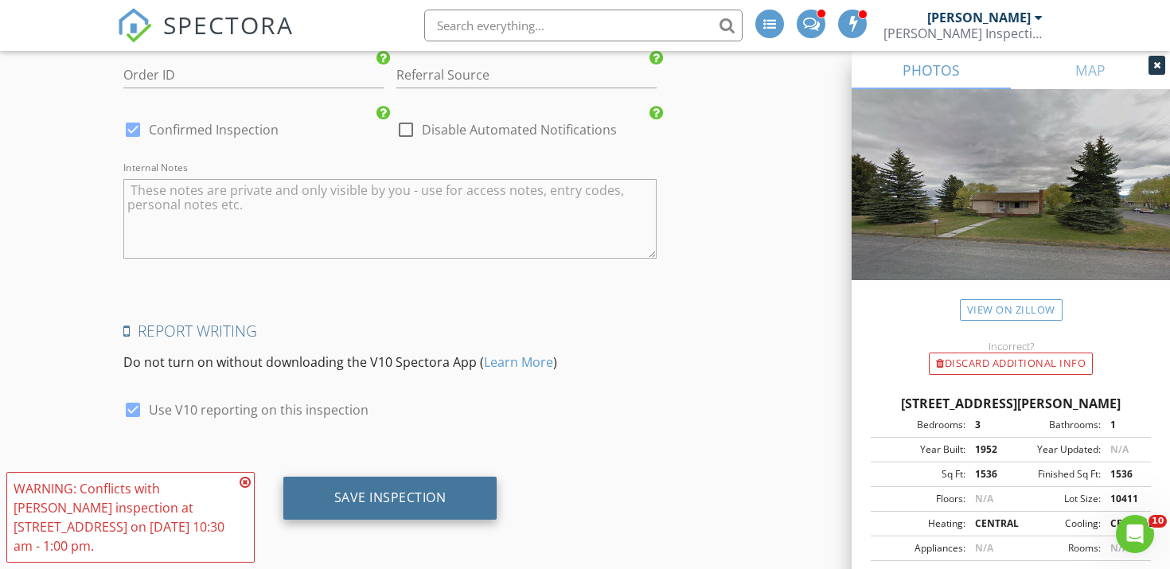
click at [427, 495] on div "Save Inspection" at bounding box center [390, 497] width 112 height 16
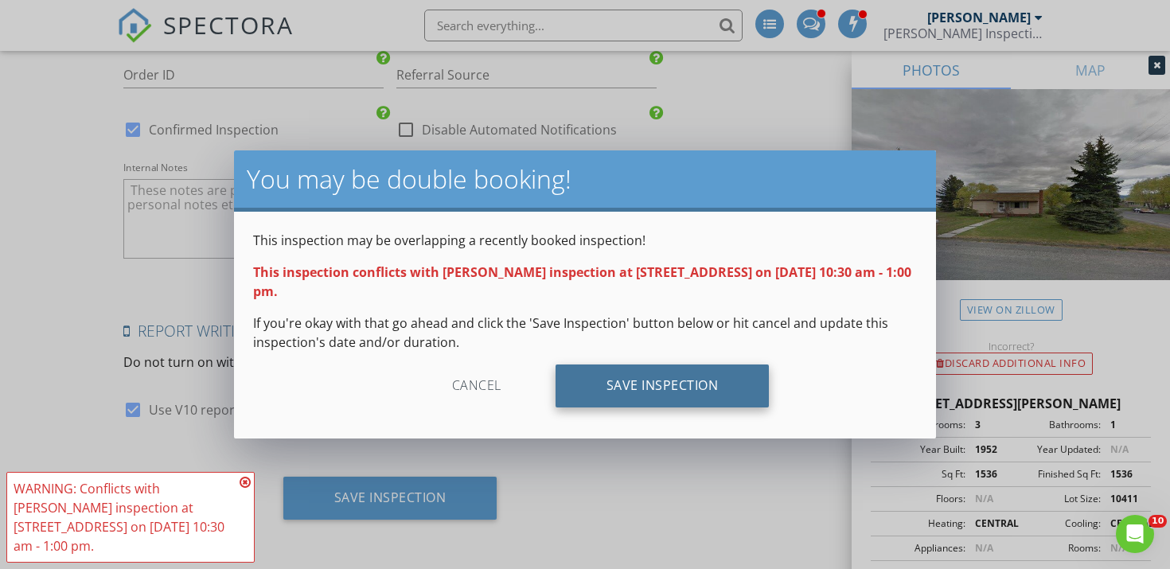
click at [682, 376] on div "Save Inspection" at bounding box center [662, 385] width 214 height 43
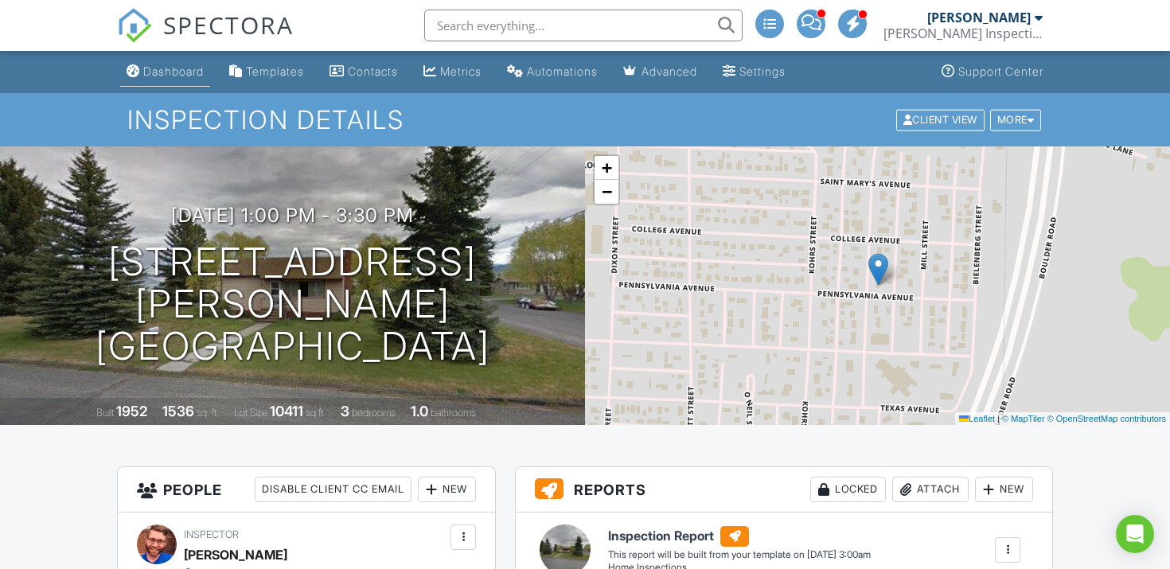
click at [187, 71] on div "Dashboard" at bounding box center [173, 71] width 60 height 14
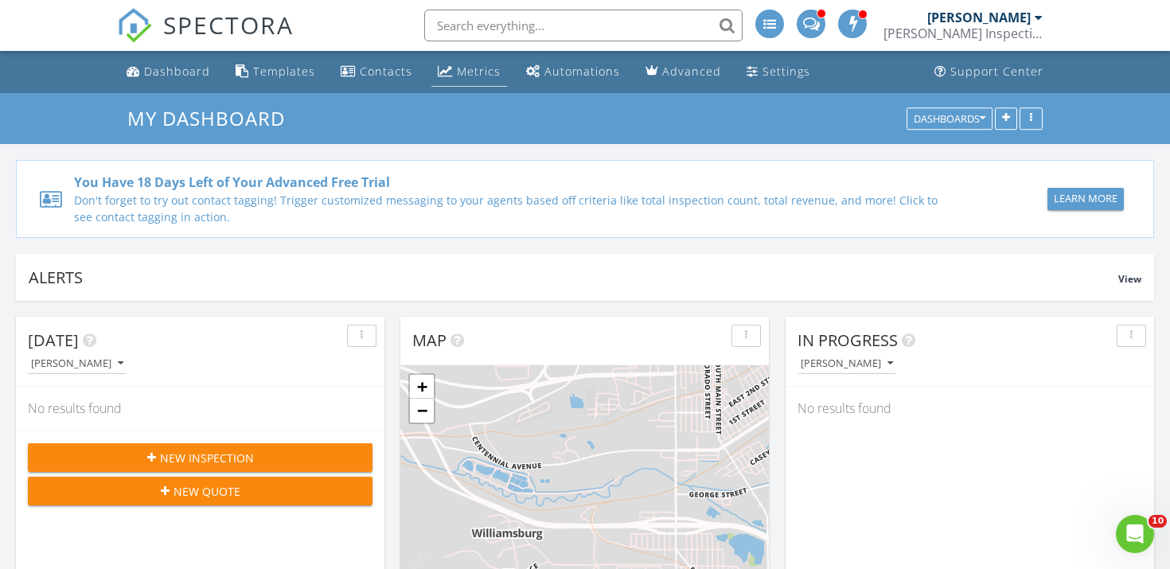
click at [438, 72] on div "Metrics" at bounding box center [445, 70] width 15 height 13
